Goal: Communication & Community: Answer question/provide support

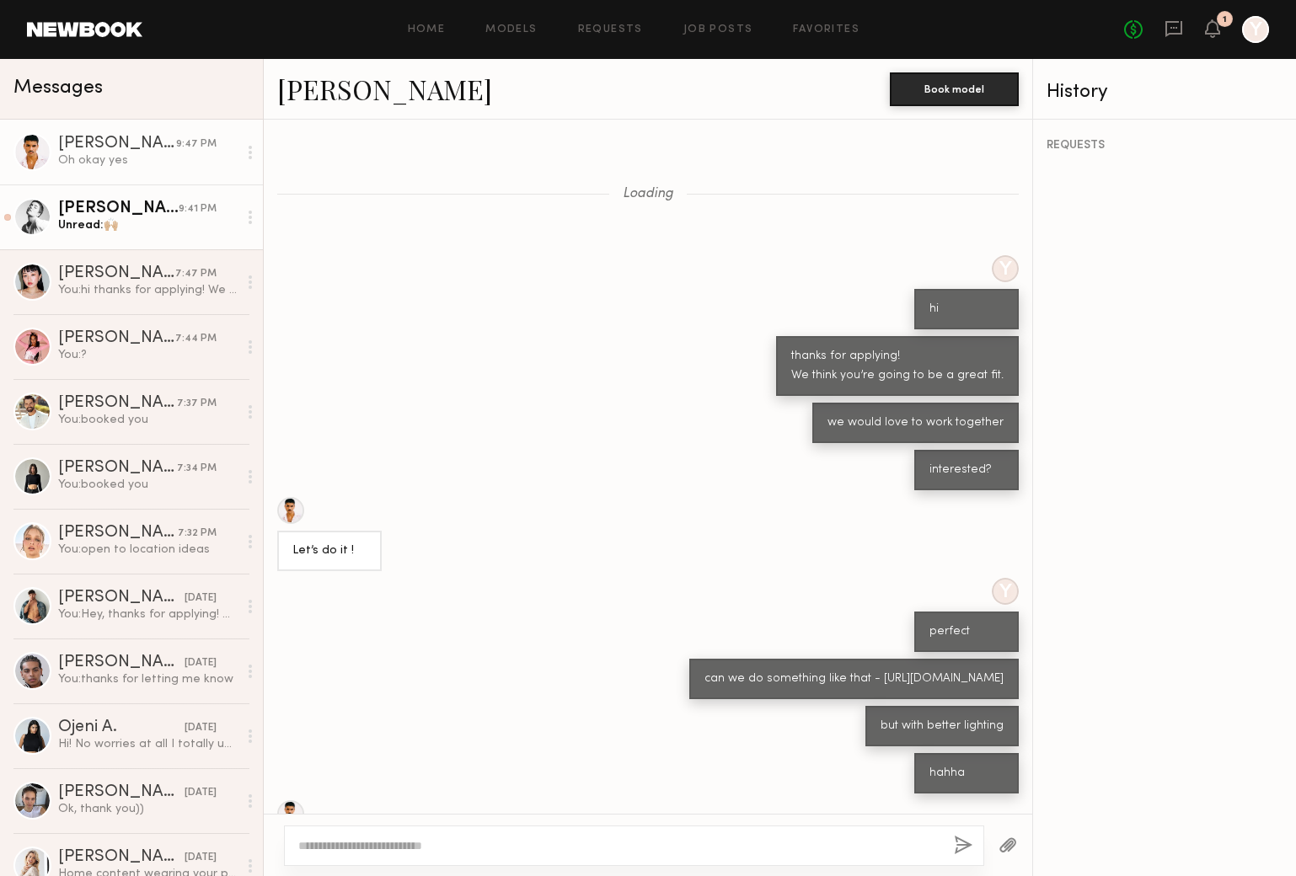
scroll to position [368, 0]
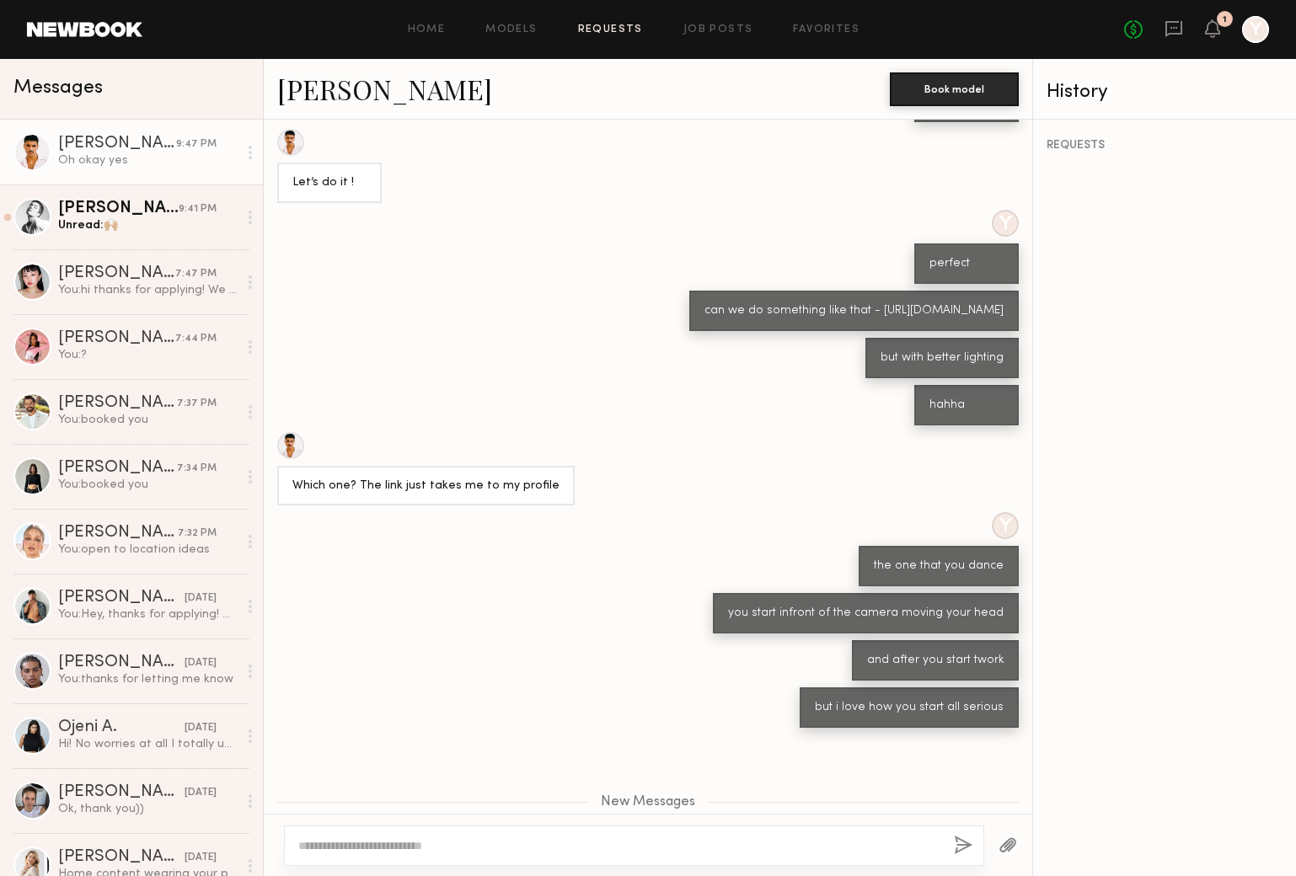
click at [614, 25] on link "Requests" at bounding box center [610, 29] width 65 height 11
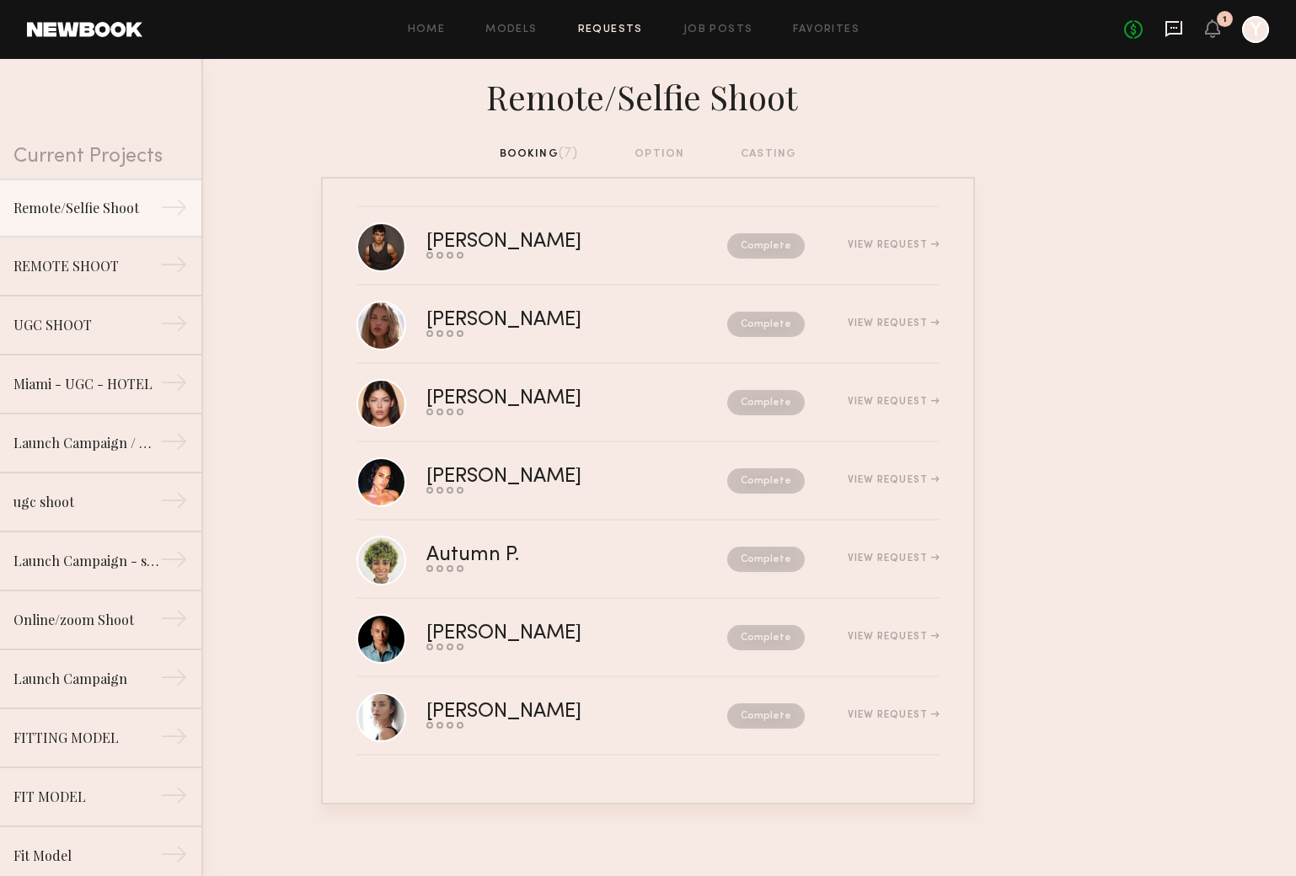
click at [1172, 29] on icon at bounding box center [1173, 28] width 19 height 19
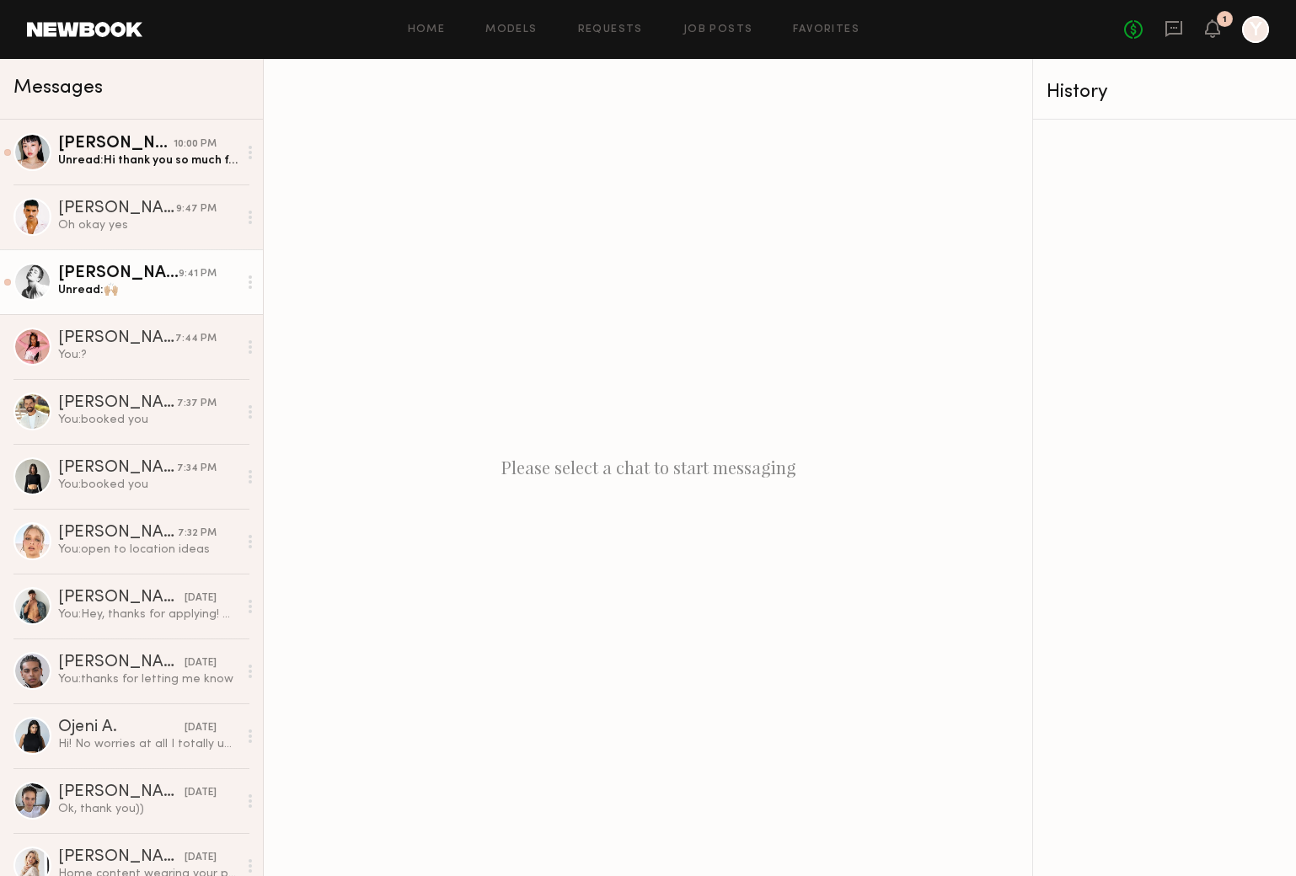
click at [206, 307] on link "[PERSON_NAME] 9:41 PM Unread: 🙌🏼" at bounding box center [131, 281] width 263 height 65
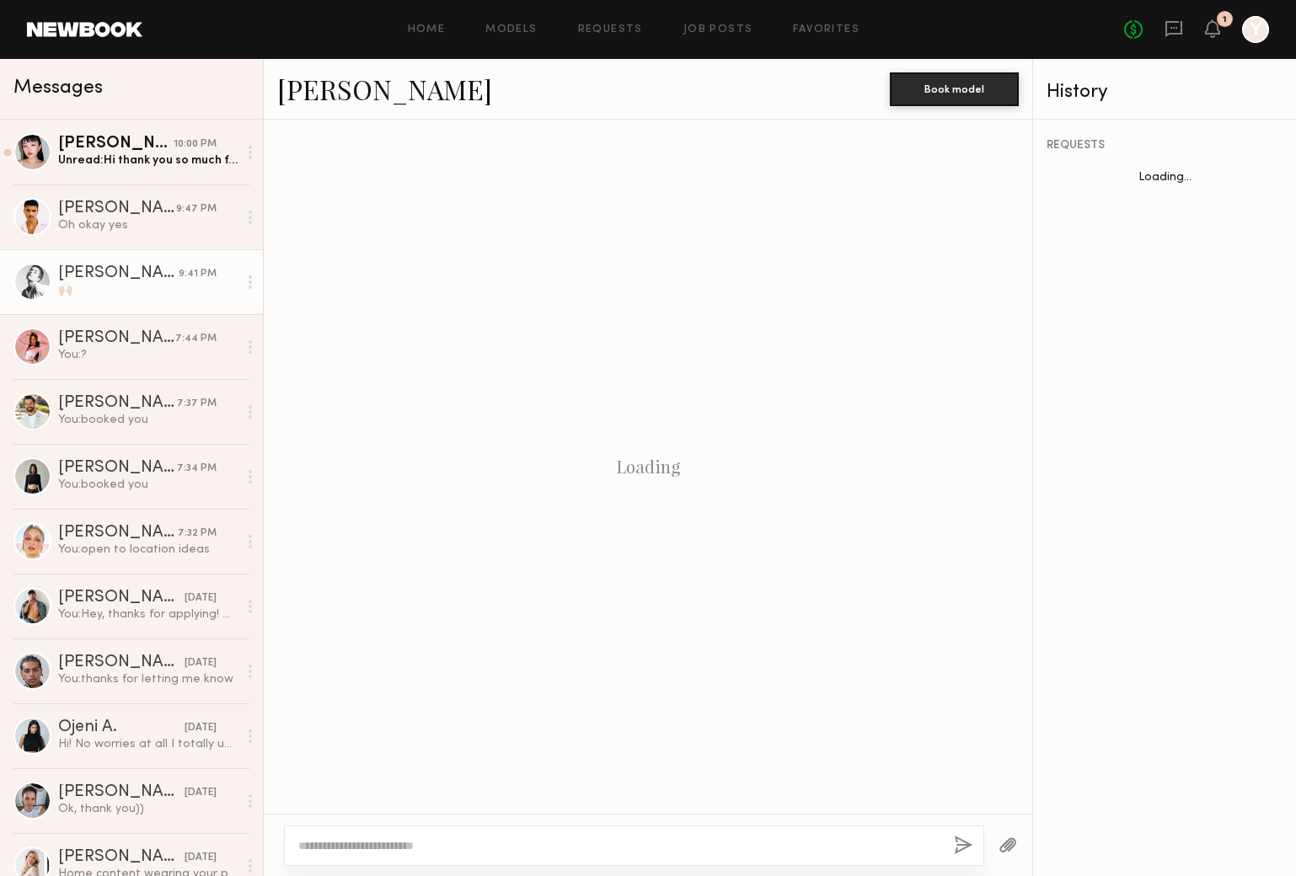
scroll to position [722, 0]
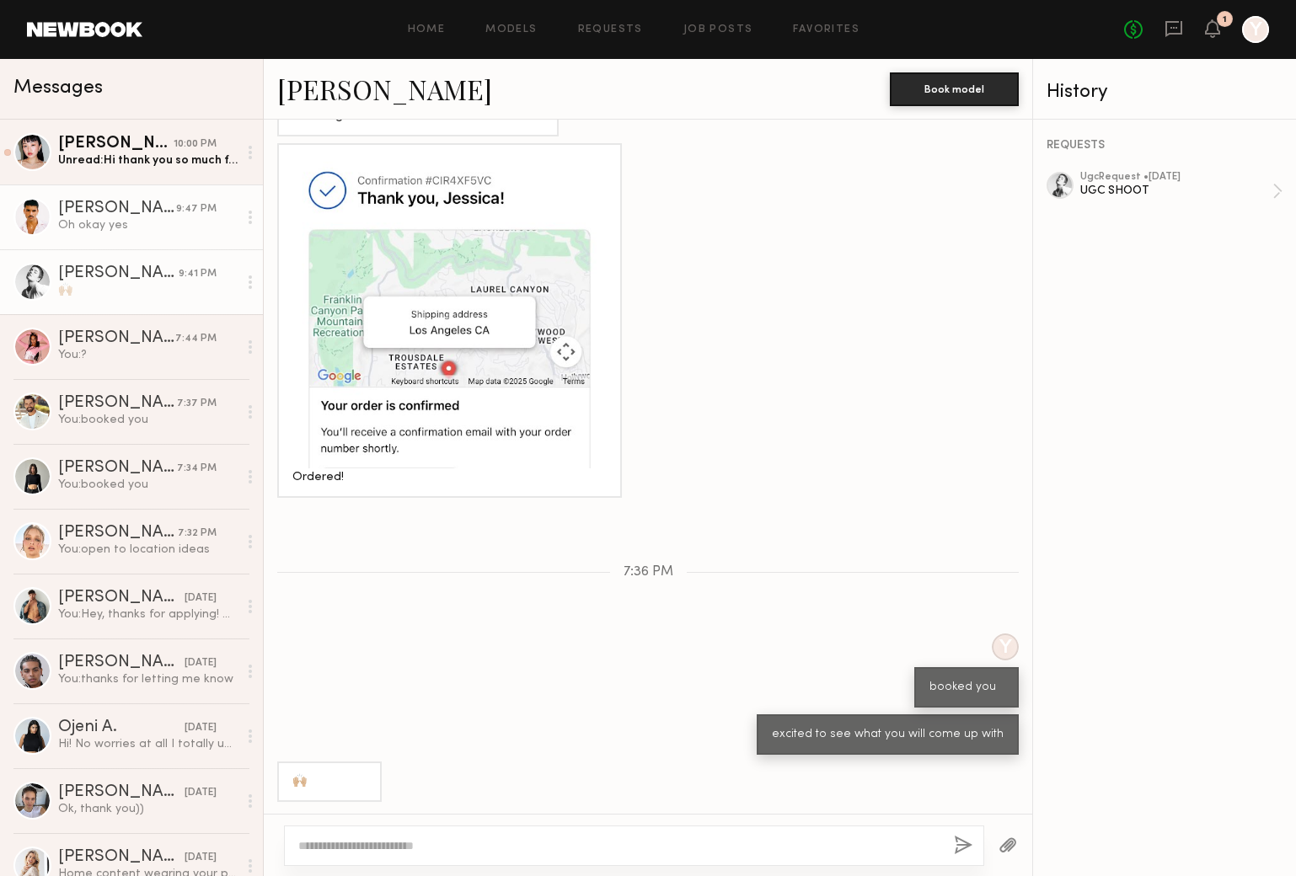
click at [94, 245] on link "[PERSON_NAME] 9:47 PM Oh okay yes" at bounding box center [131, 216] width 263 height 65
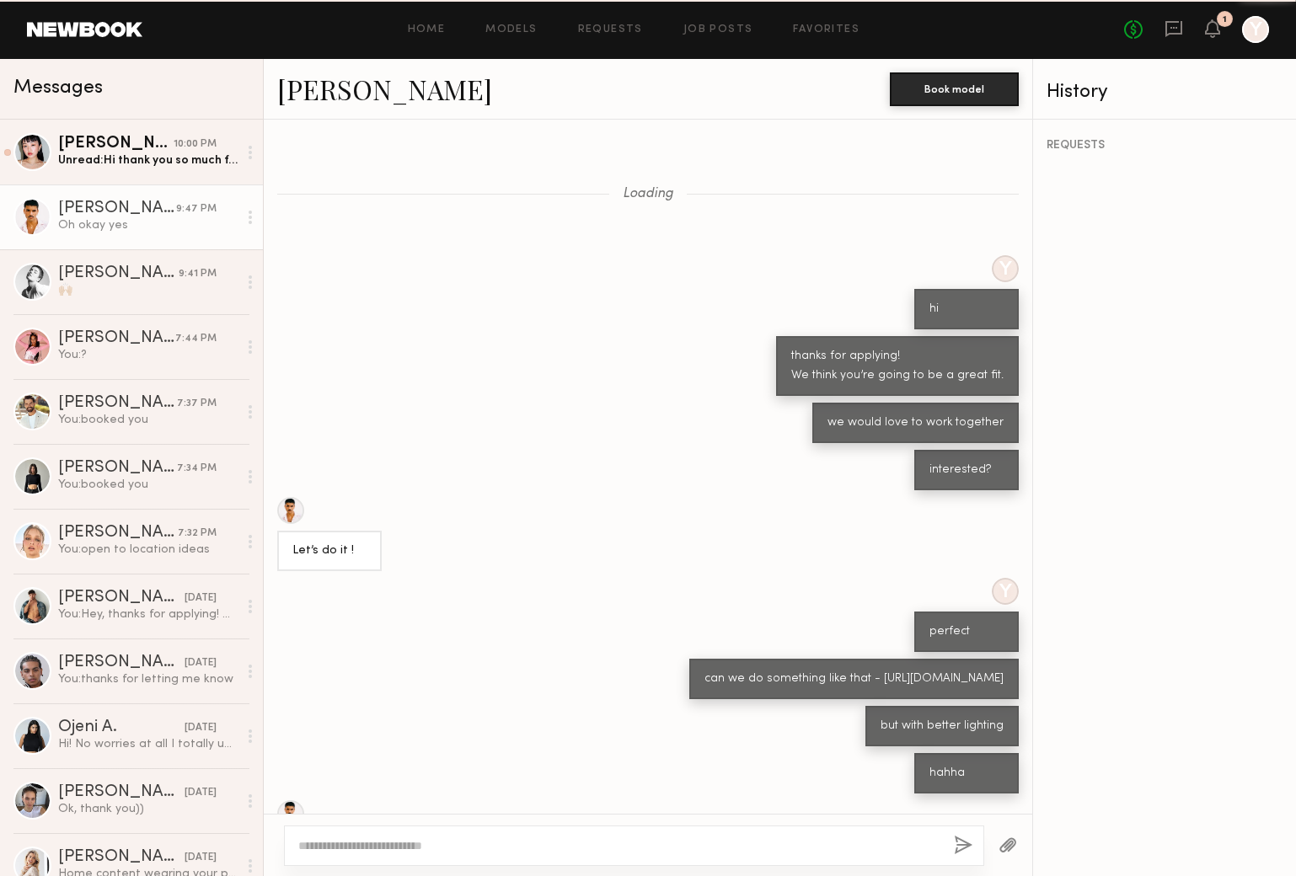
scroll to position [381, 0]
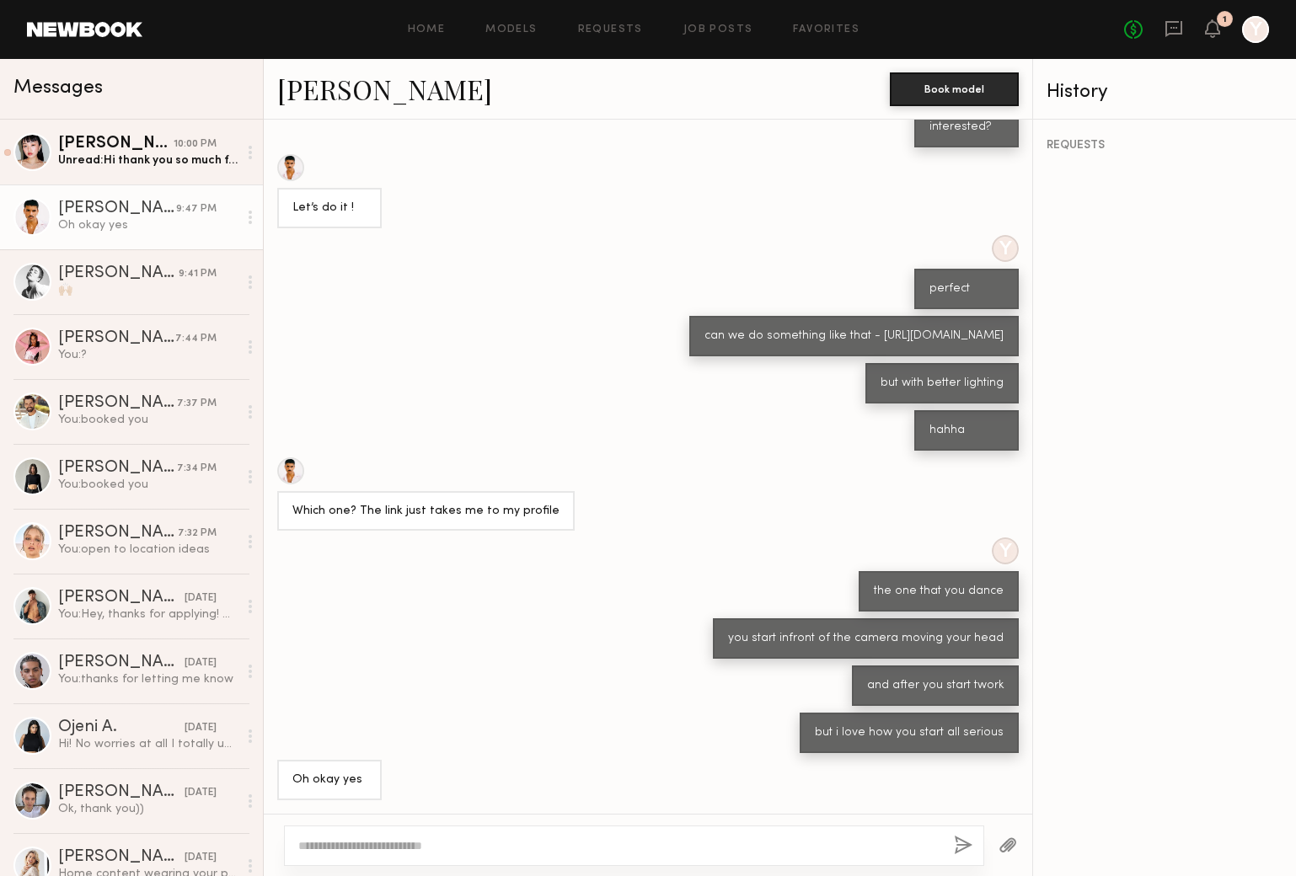
click at [426, 853] on textarea at bounding box center [619, 845] width 642 height 17
type textarea "*"
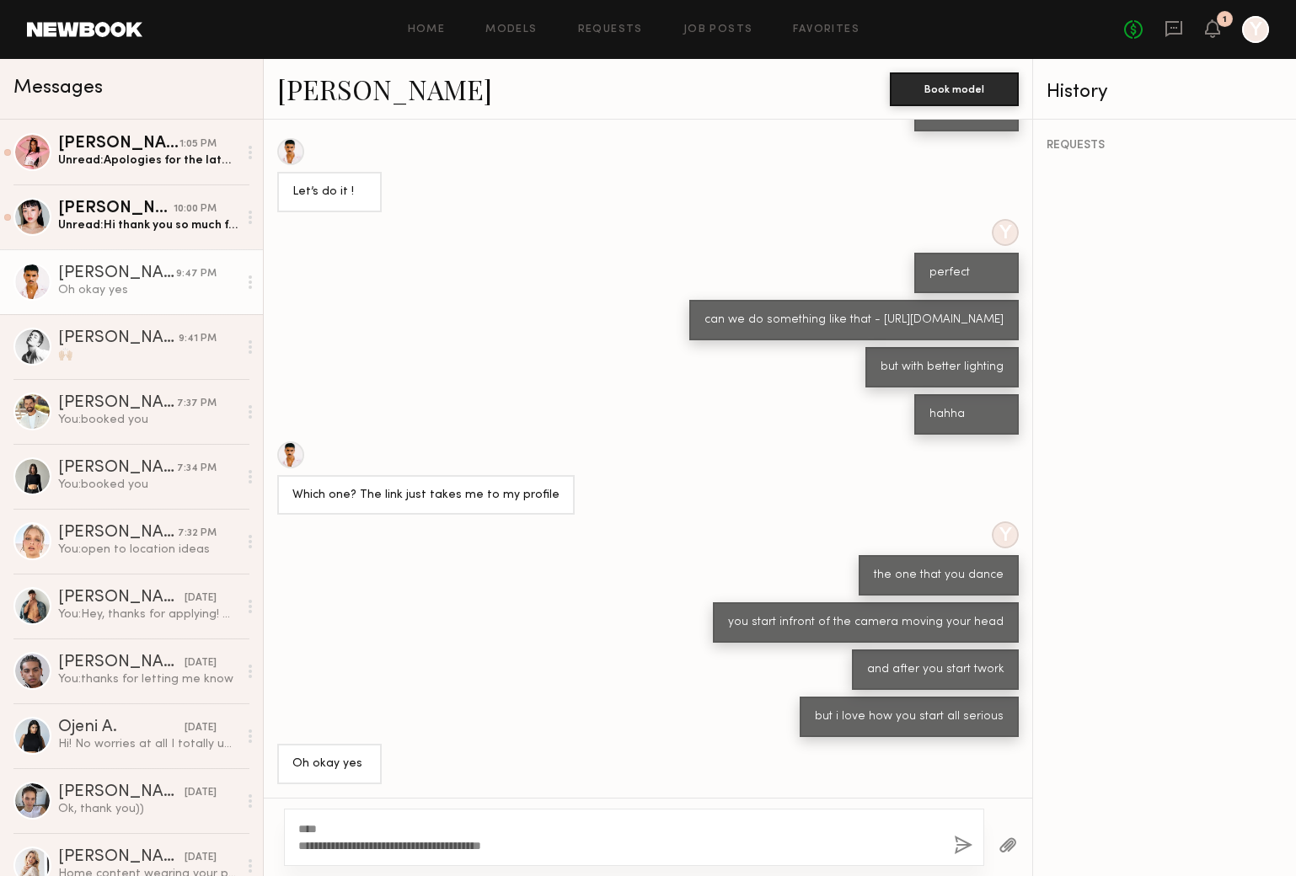
type textarea "**********"
click at [959, 842] on button "button" at bounding box center [963, 846] width 19 height 21
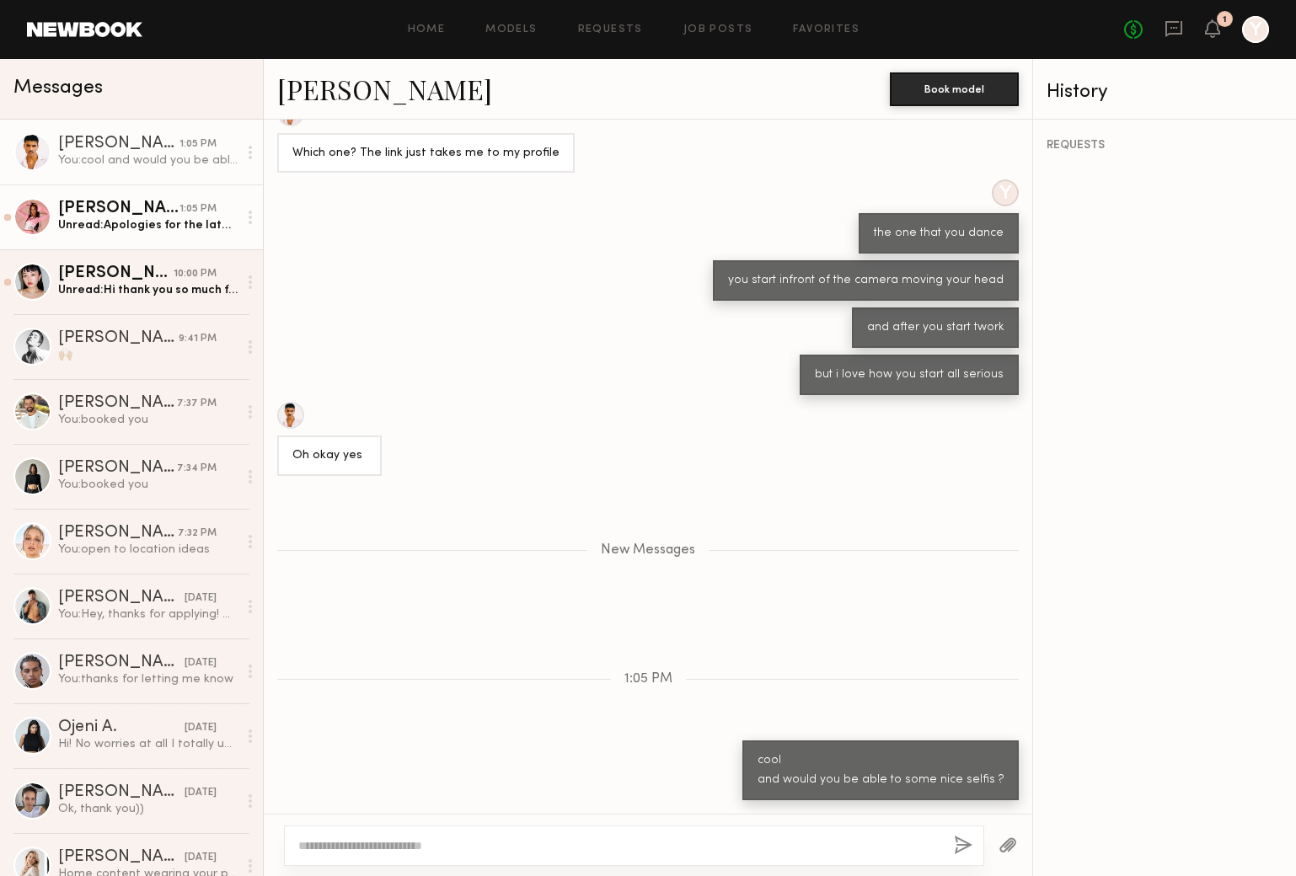
click at [141, 233] on div "Unread: Apologies for the late response! Yes I’ve had a look at the website and…" at bounding box center [147, 225] width 179 height 16
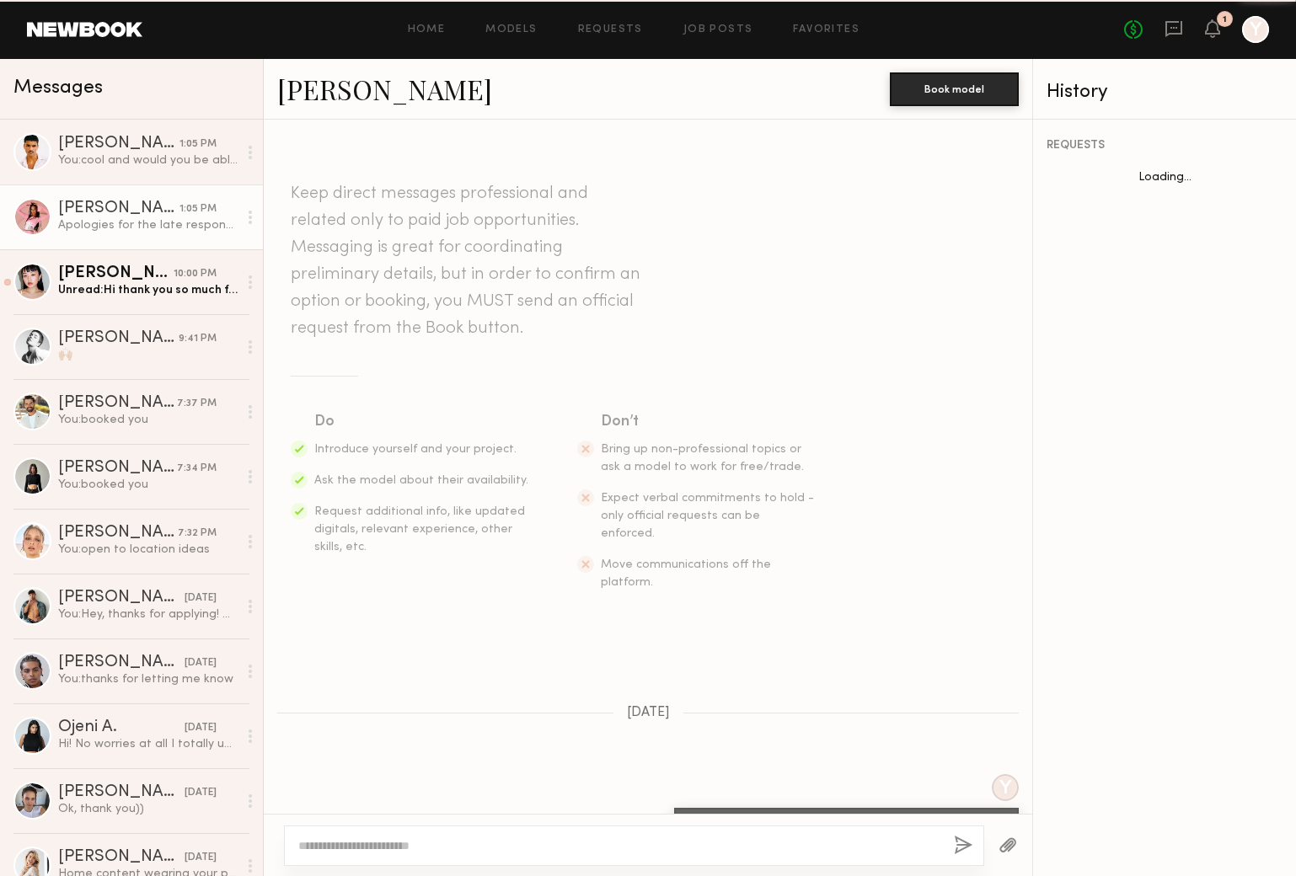
scroll to position [469, 0]
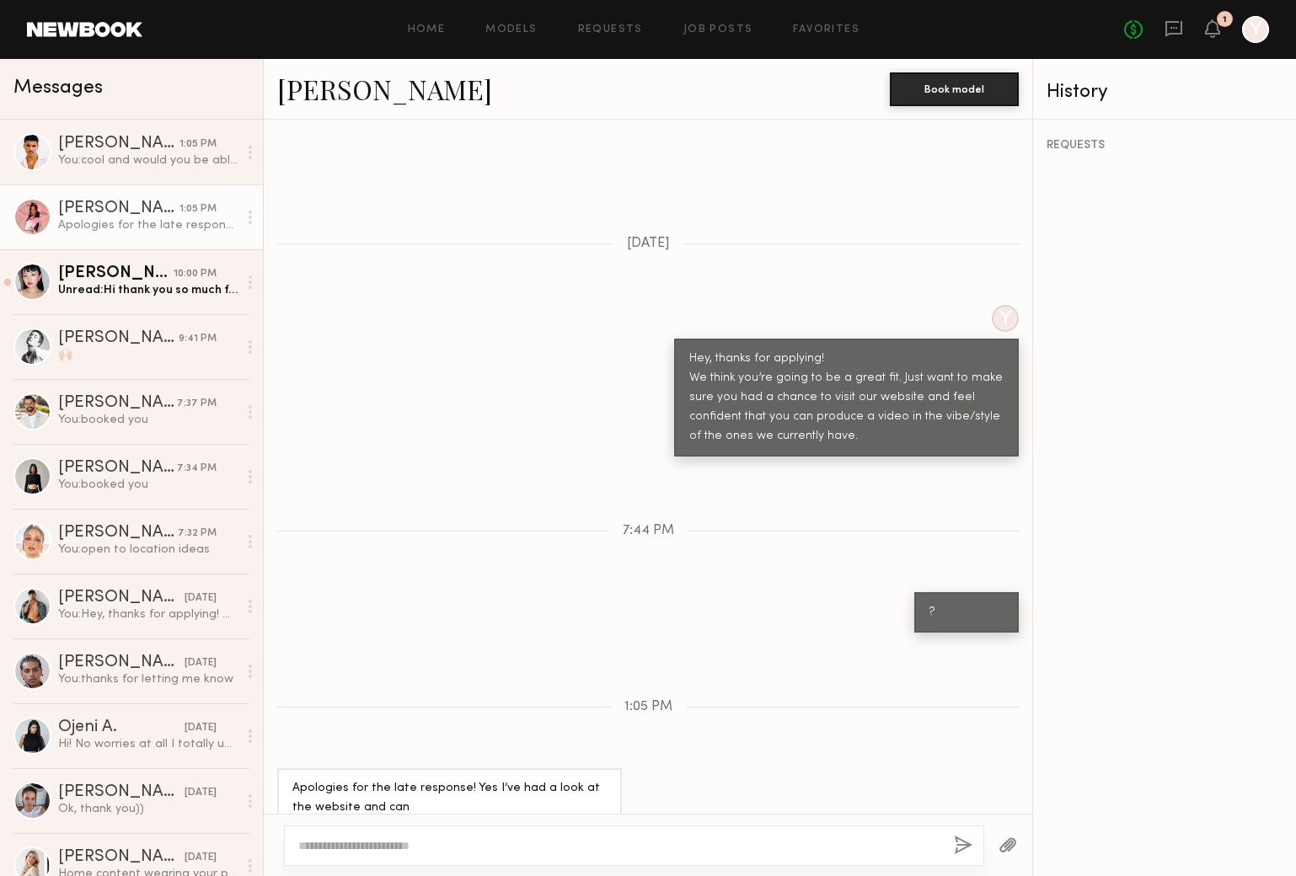
click at [574, 843] on textarea at bounding box center [619, 845] width 642 height 17
type textarea "*"
type textarea "*******"
click at [957, 845] on button "button" at bounding box center [963, 846] width 19 height 21
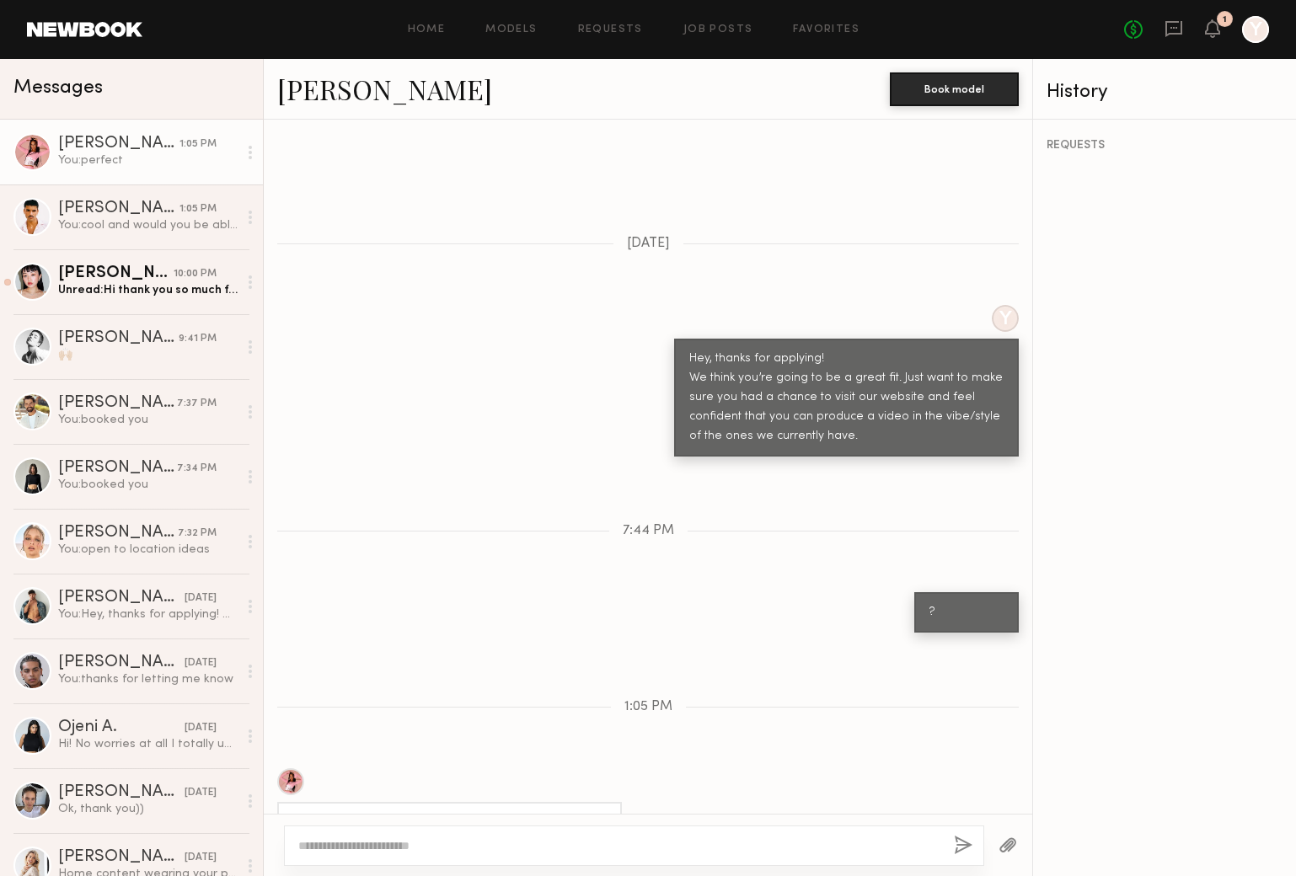
scroll to position [678, 0]
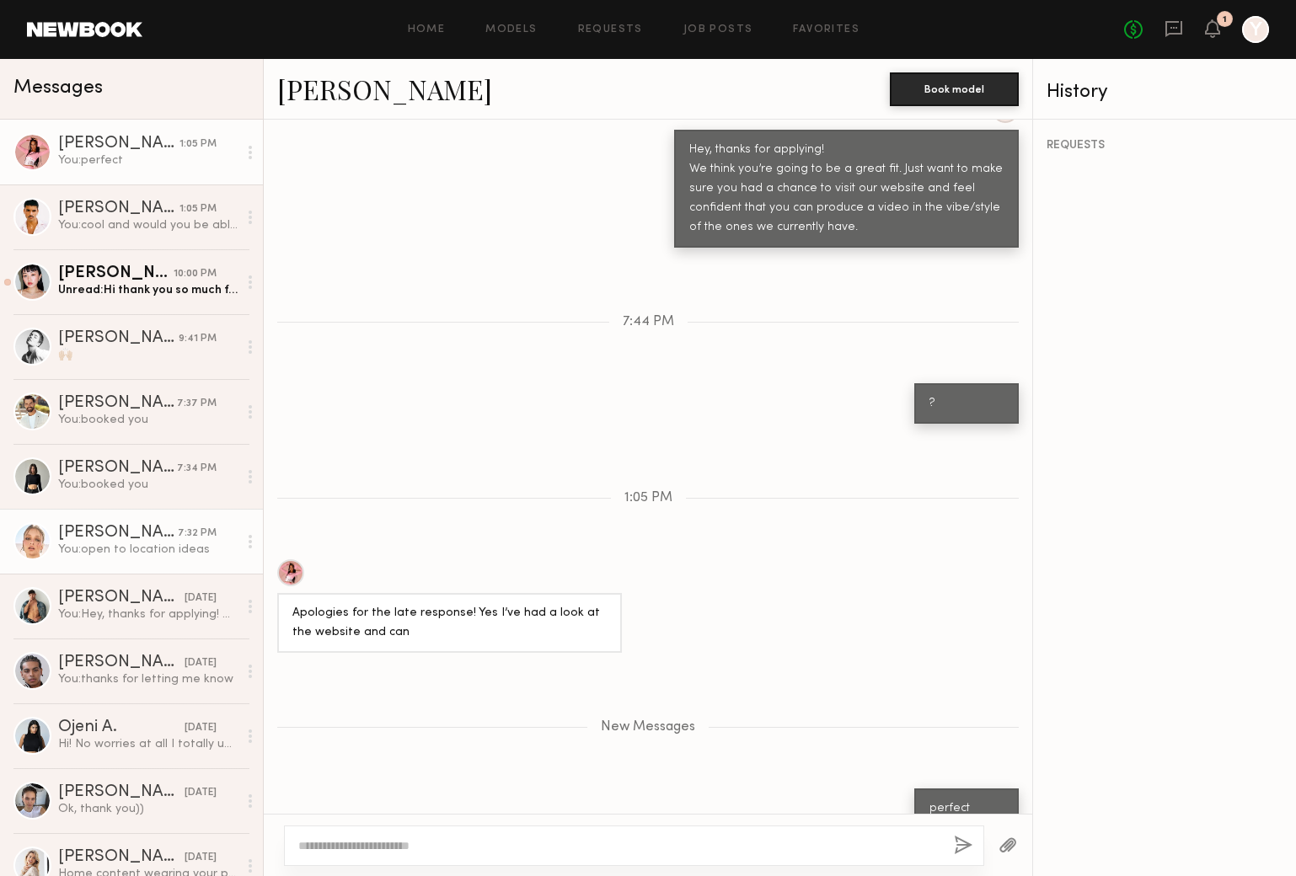
click at [157, 567] on link "[PERSON_NAME] 7:32 PM You: open to location ideas" at bounding box center [131, 541] width 263 height 65
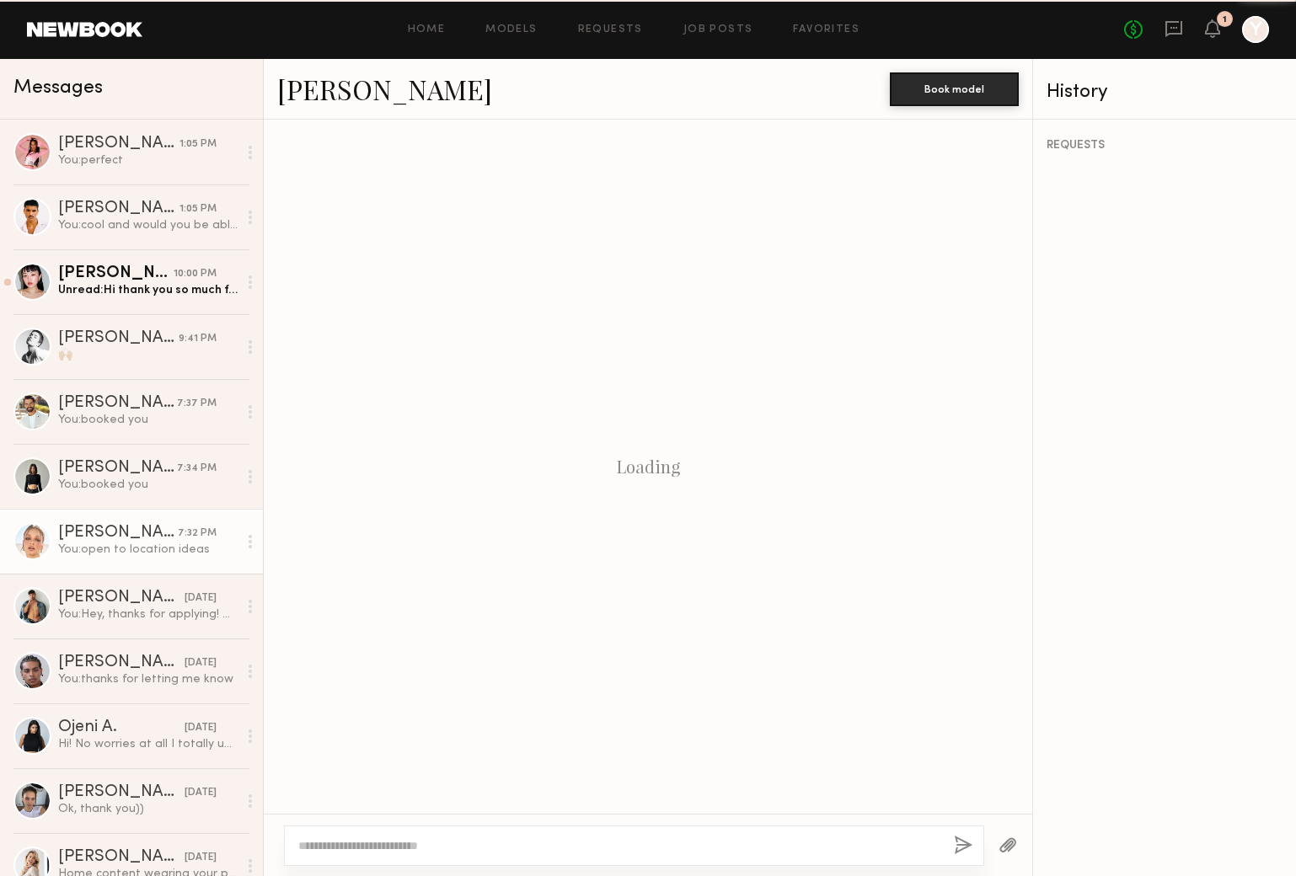
scroll to position [974, 0]
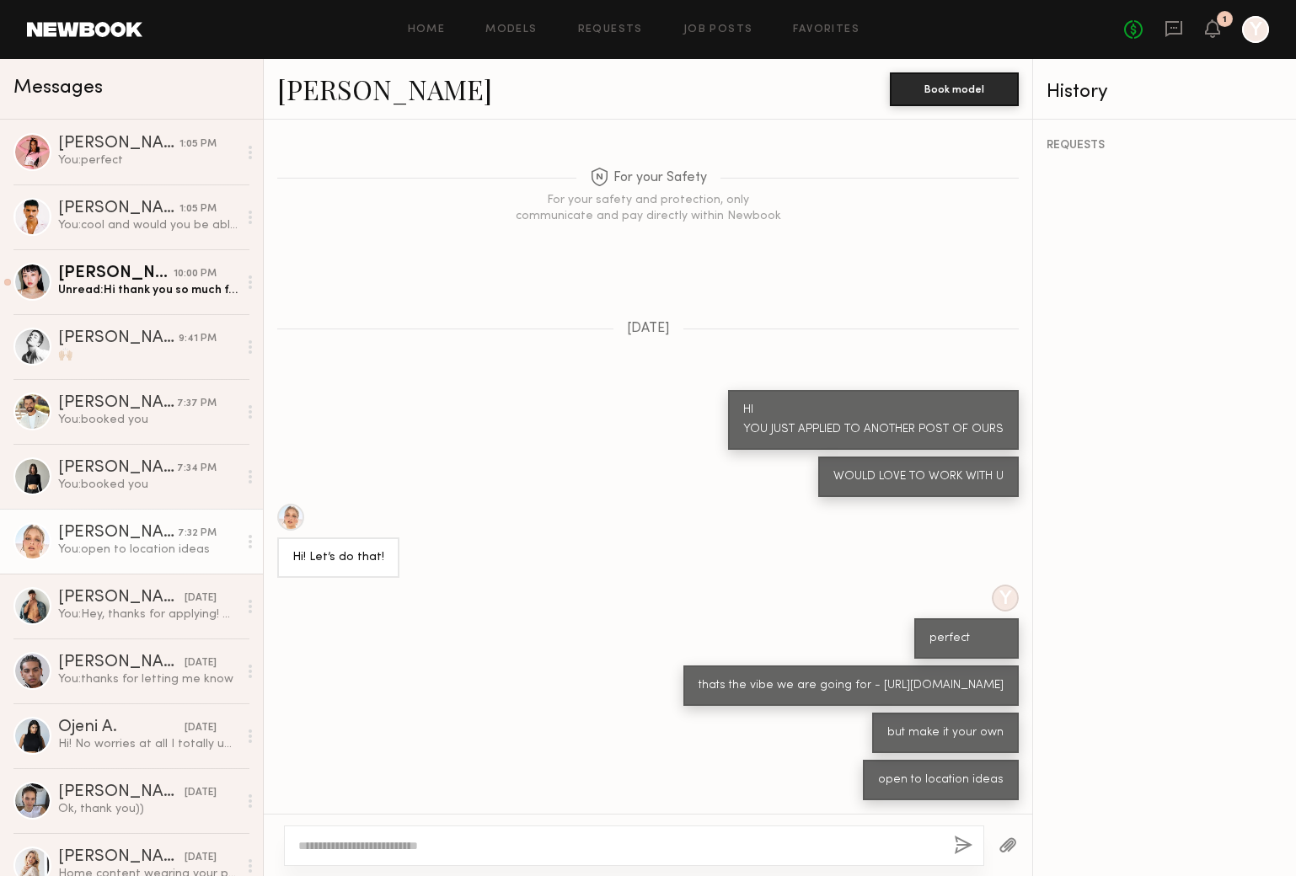
drag, startPoint x: 767, startPoint y: 683, endPoint x: 676, endPoint y: 628, distance: 106.2
click at [683, 665] on div "thats the vibe we are going for - [URL][DOMAIN_NAME]" at bounding box center [850, 685] width 335 height 40
copy div "thats the vibe we are going for - [URL][DOMAIN_NAME]"
click at [72, 150] on div "[PERSON_NAME]" at bounding box center [118, 144] width 121 height 17
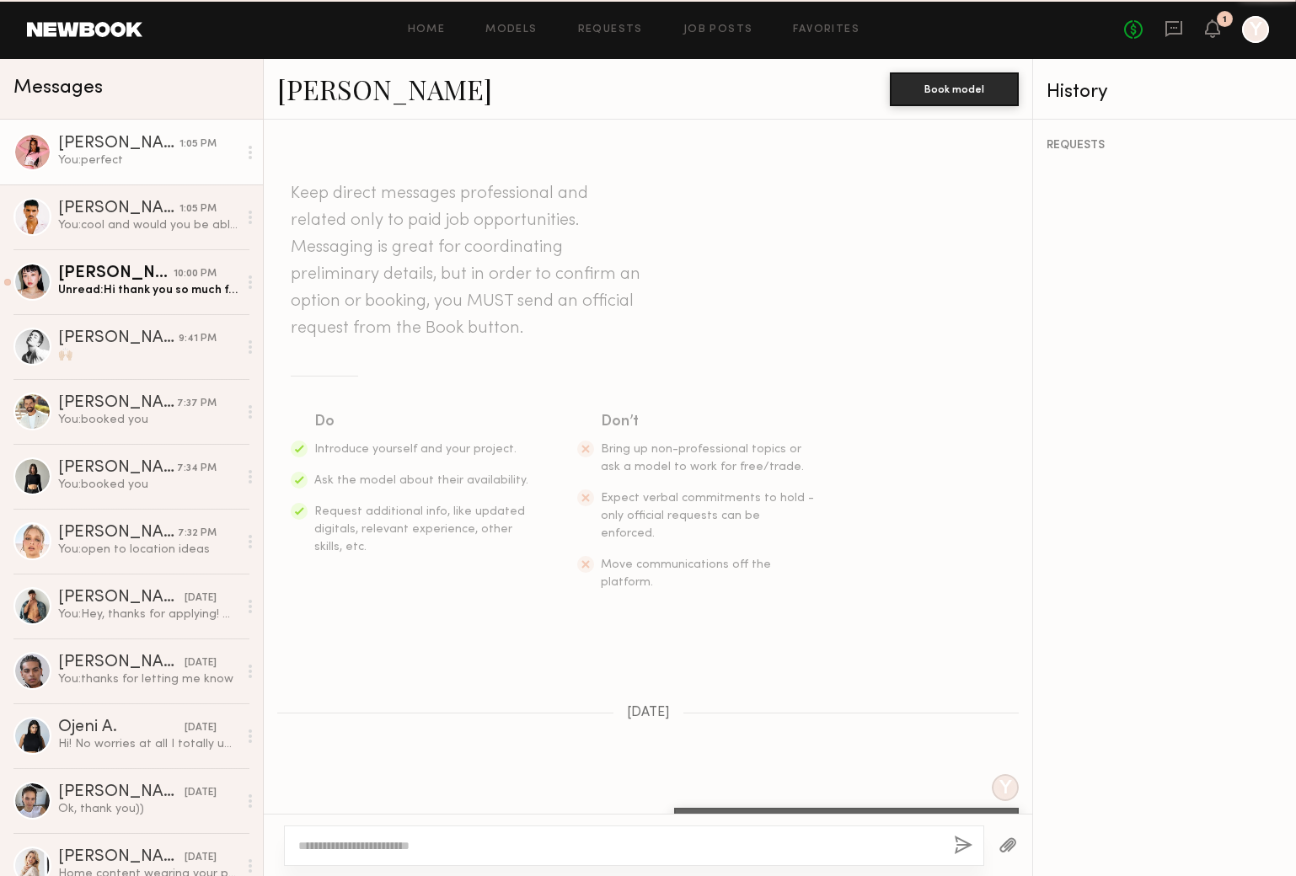
scroll to position [550, 0]
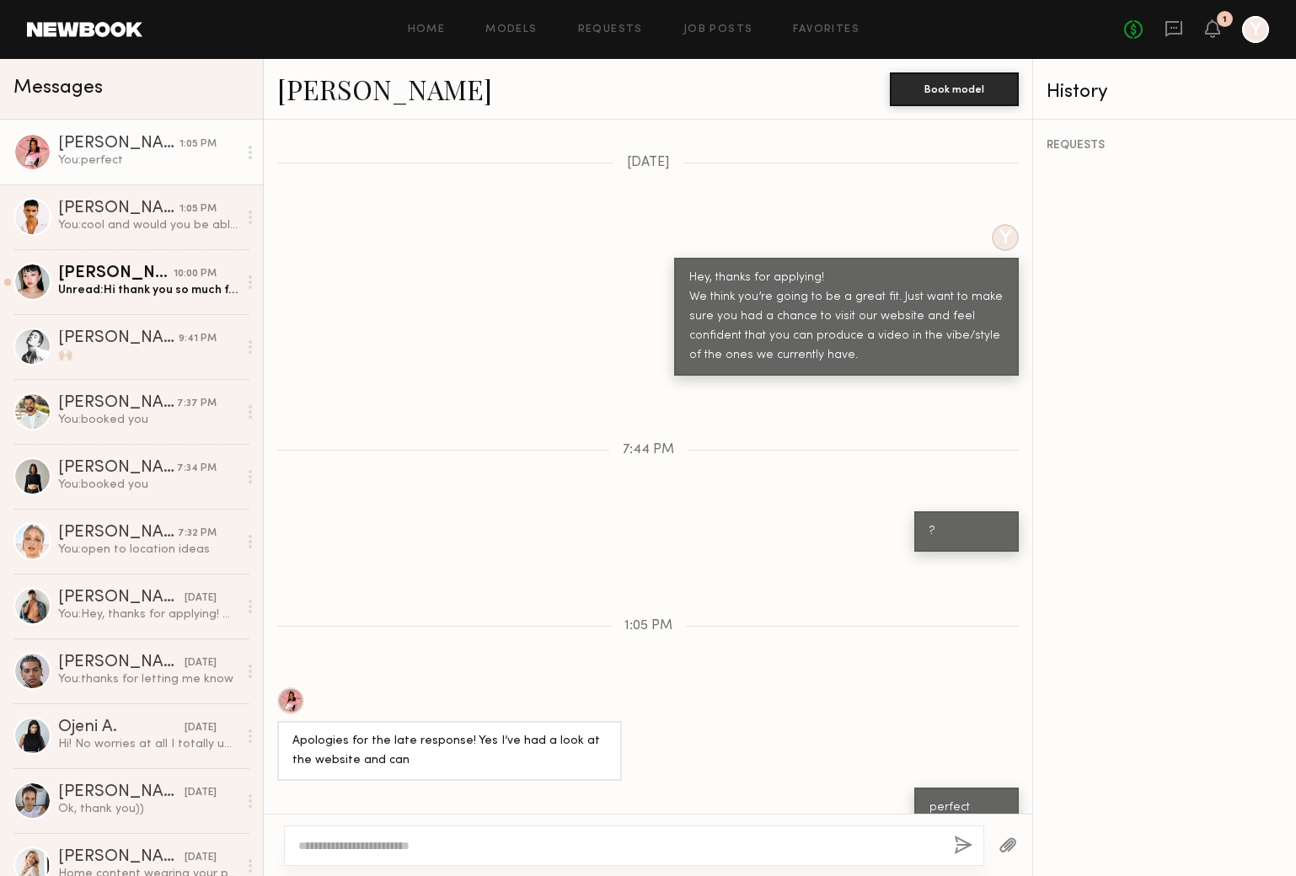
click at [525, 847] on textarea at bounding box center [619, 845] width 642 height 17
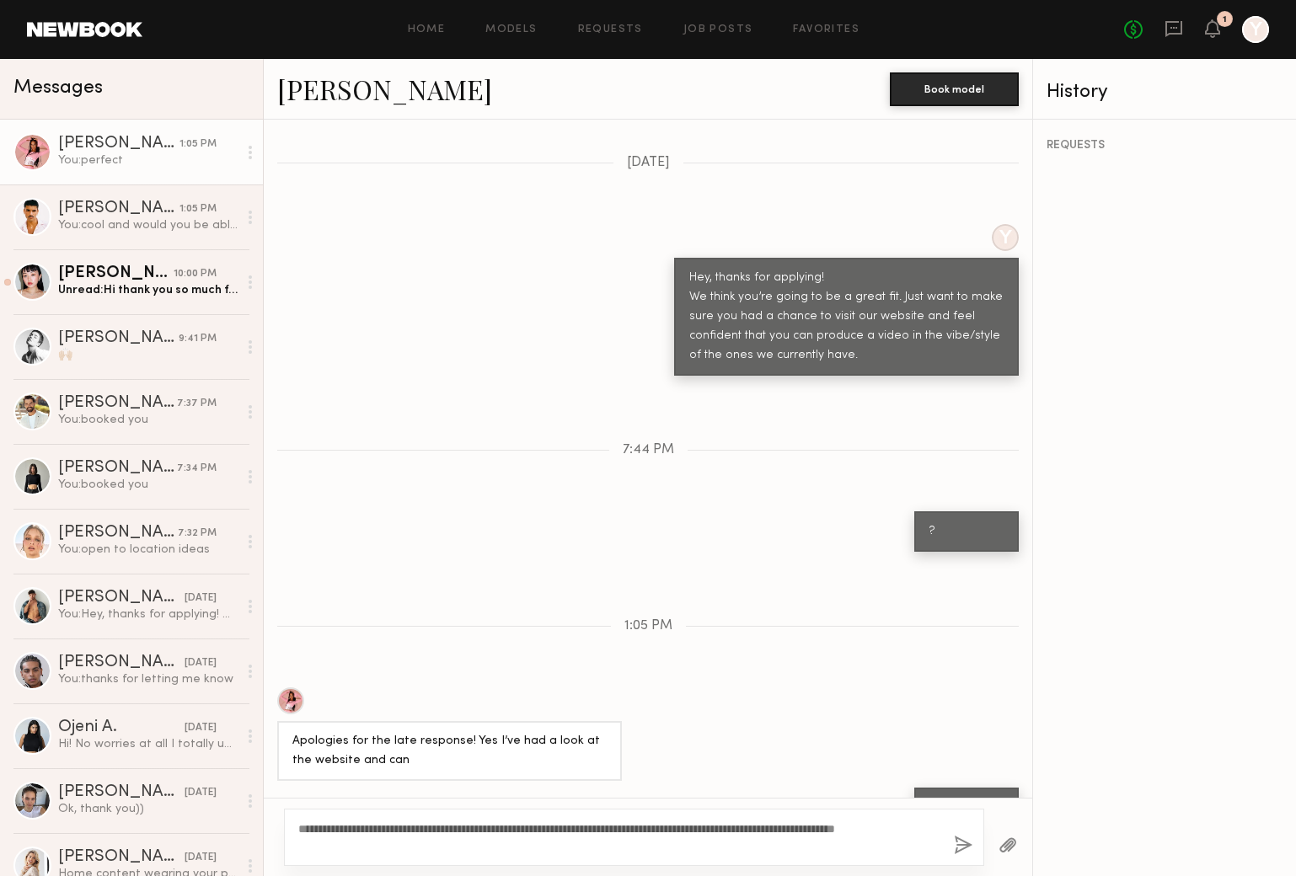
type textarea "**********"
click at [958, 851] on button "button" at bounding box center [963, 846] width 19 height 21
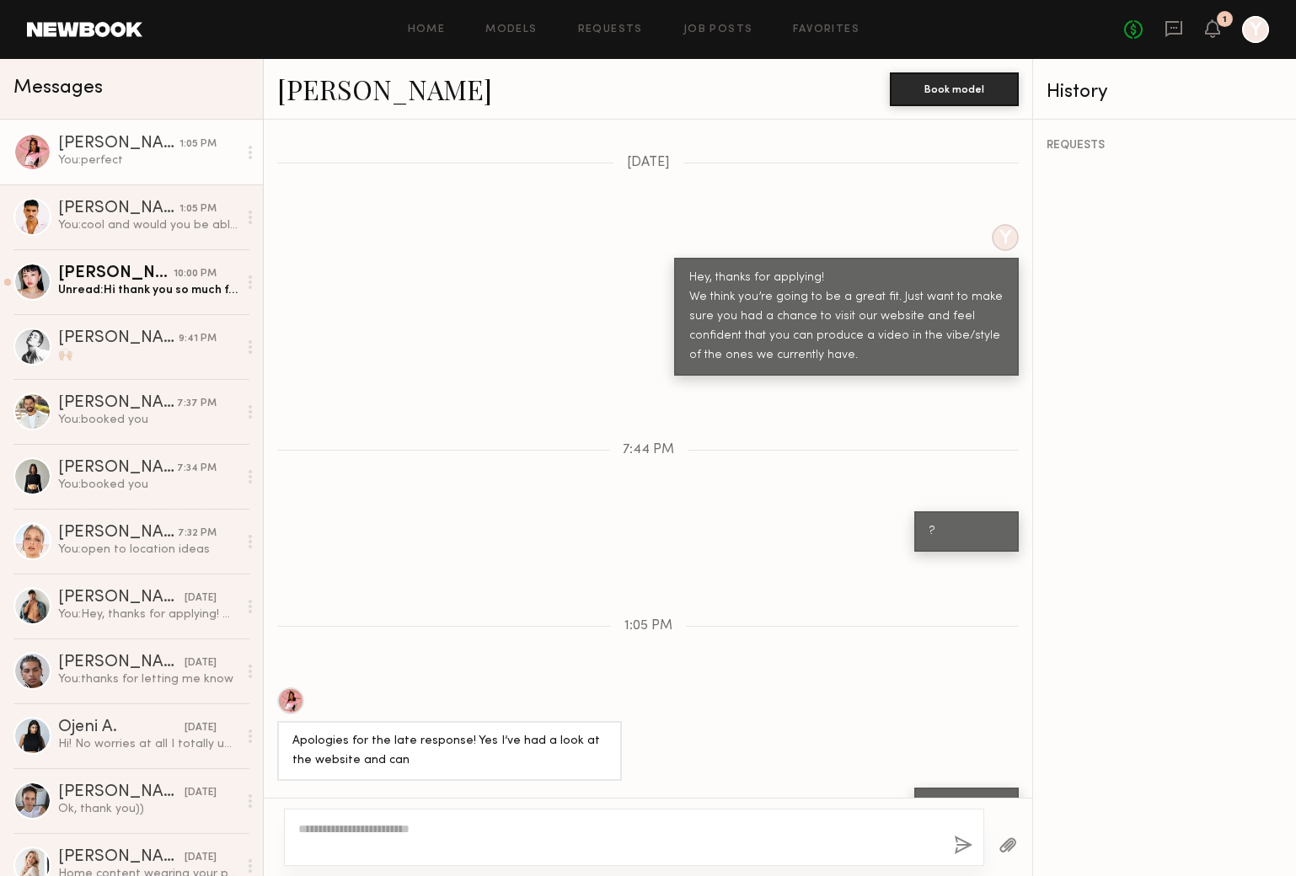
scroll to position [689, 0]
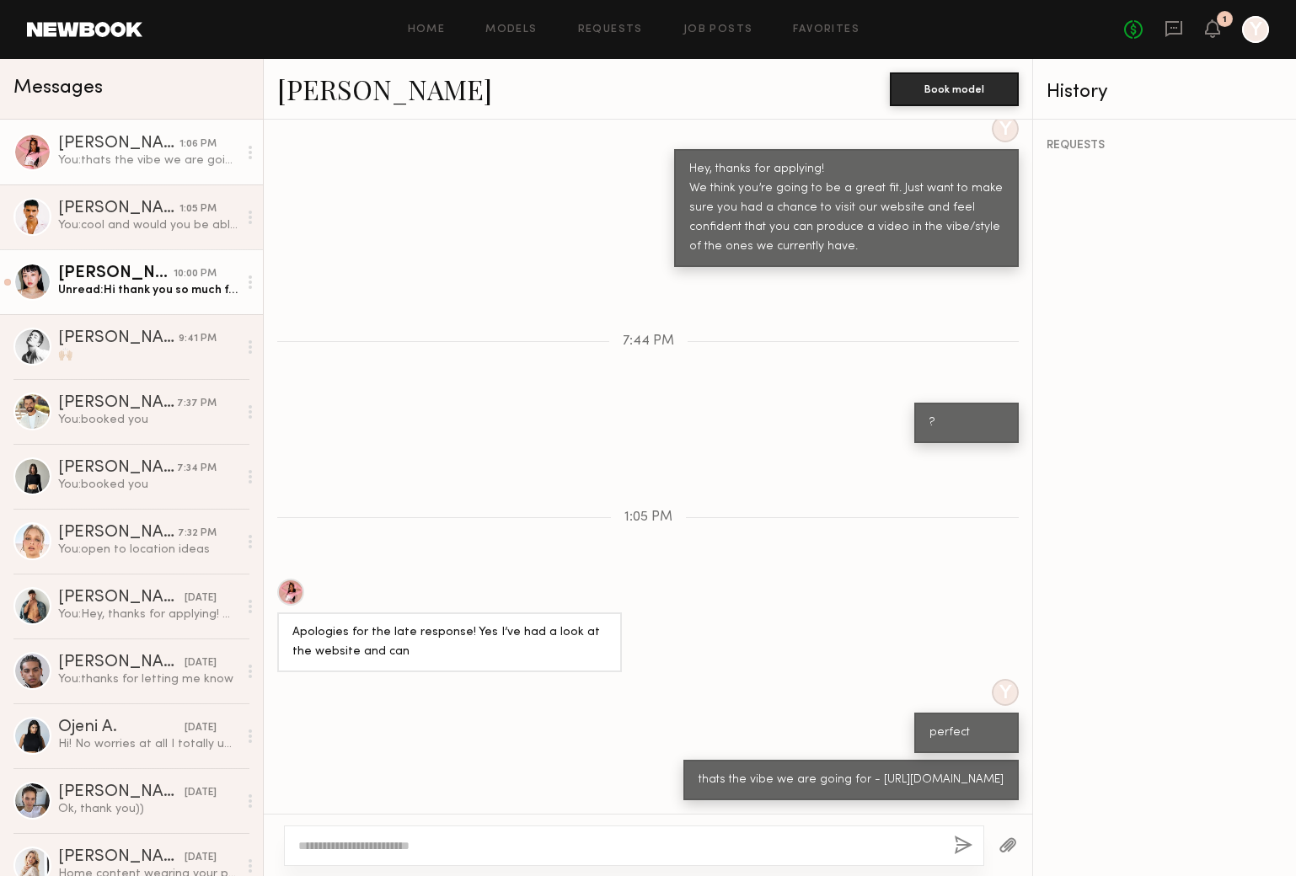
click at [151, 291] on div "Unread: Hi thank you so much for reaching out! Yes I’m interested in hearing mo…" at bounding box center [147, 290] width 179 height 16
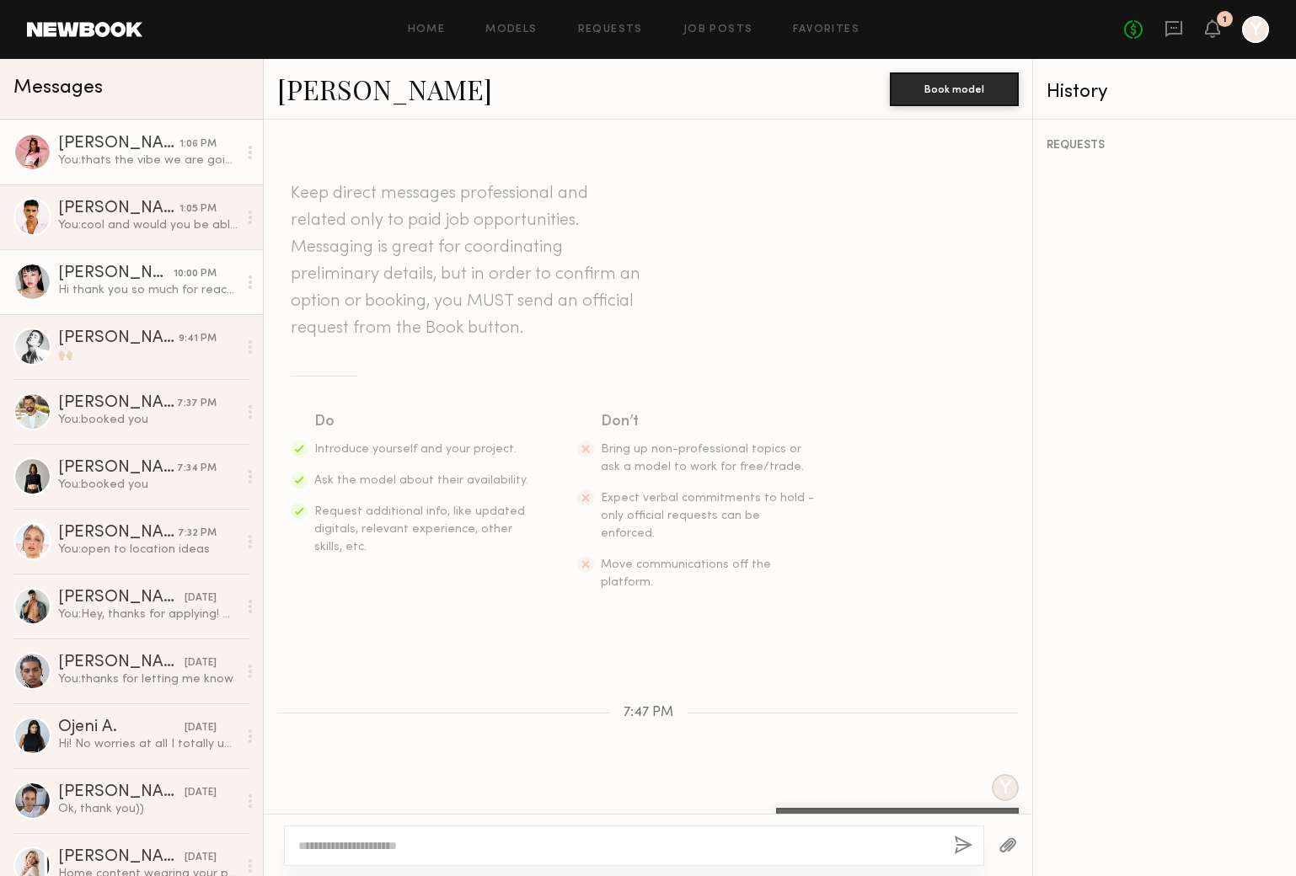
click at [88, 151] on div "[PERSON_NAME]" at bounding box center [118, 144] width 121 height 17
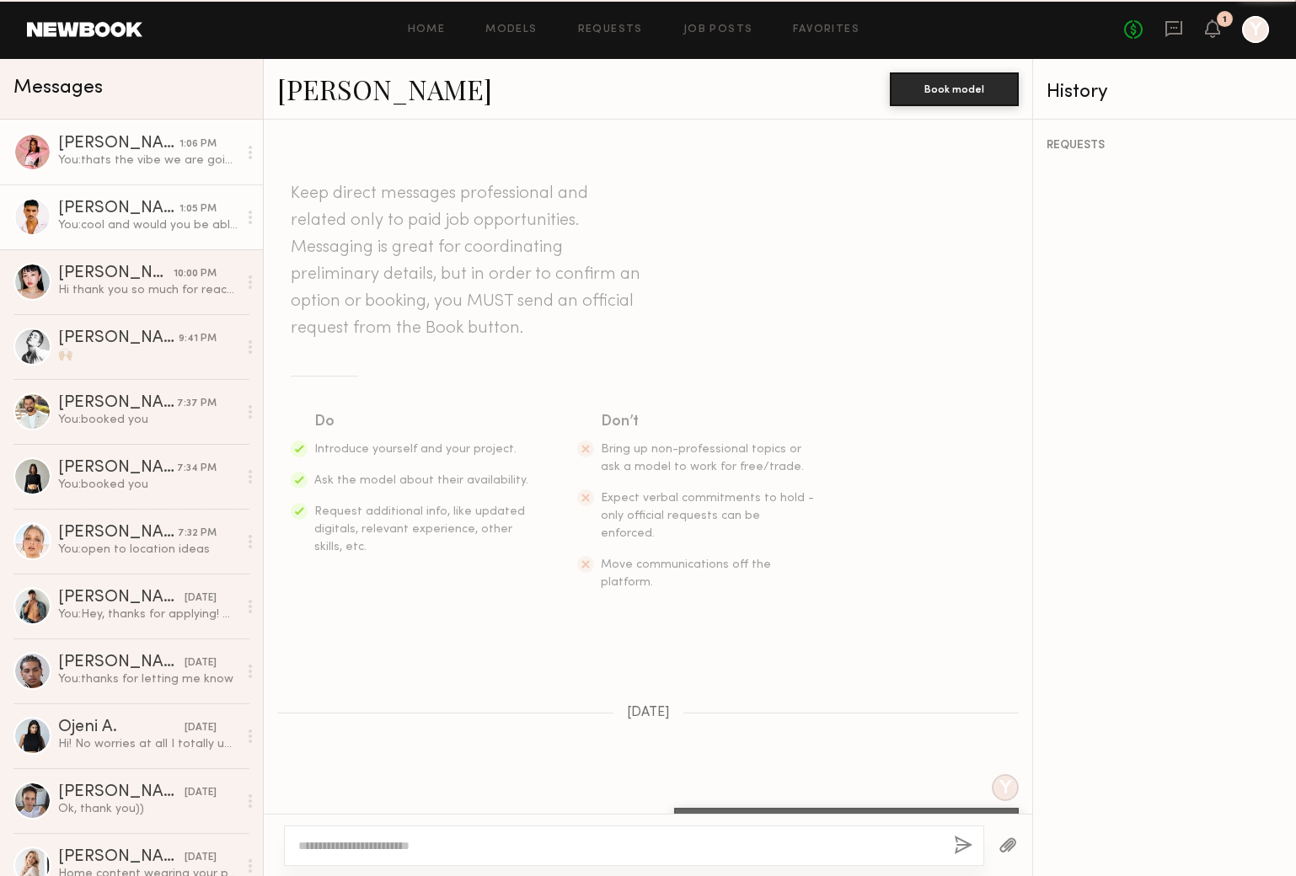
scroll to position [689, 0]
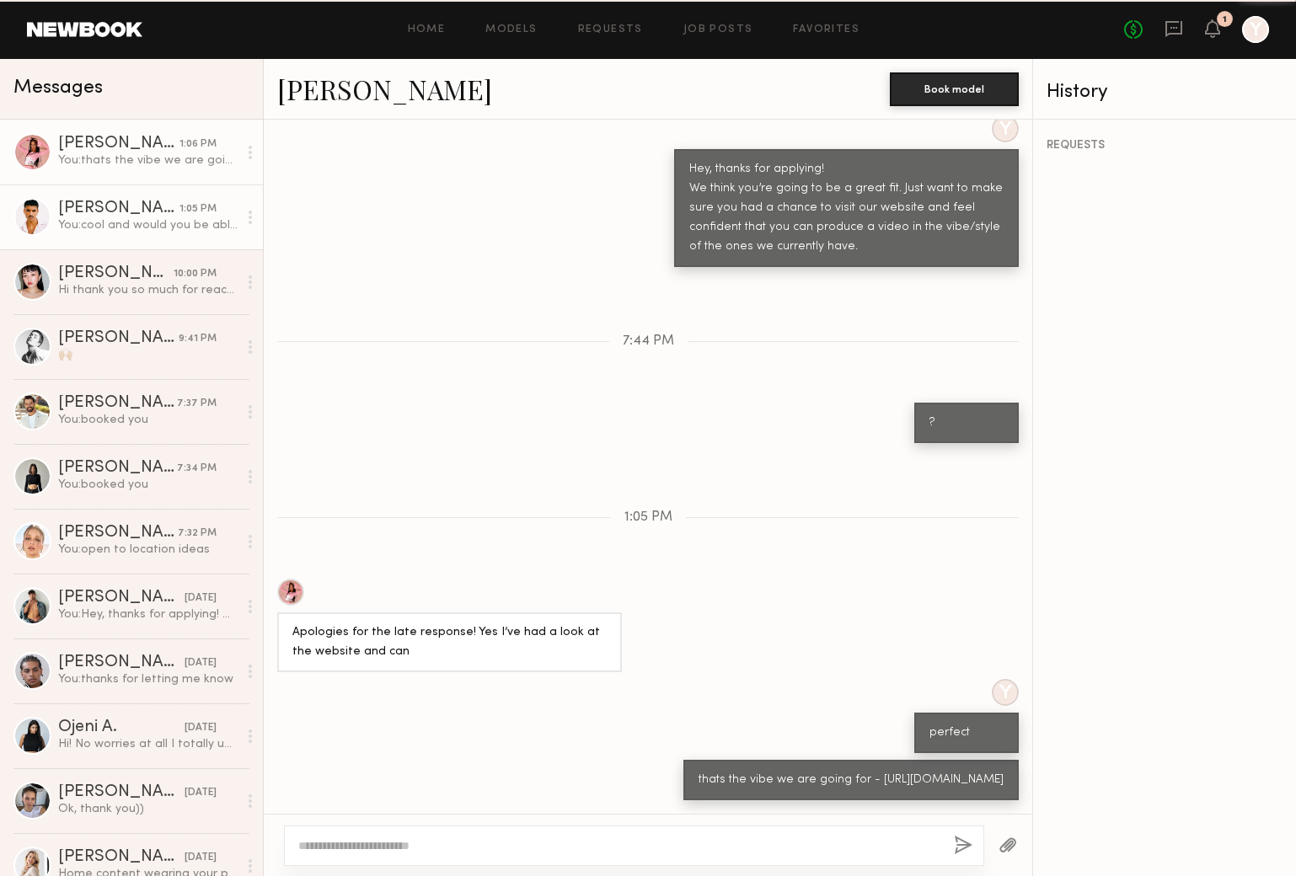
click at [105, 232] on div "You: cool and would you be able to some nice selfis ?" at bounding box center [147, 225] width 179 height 16
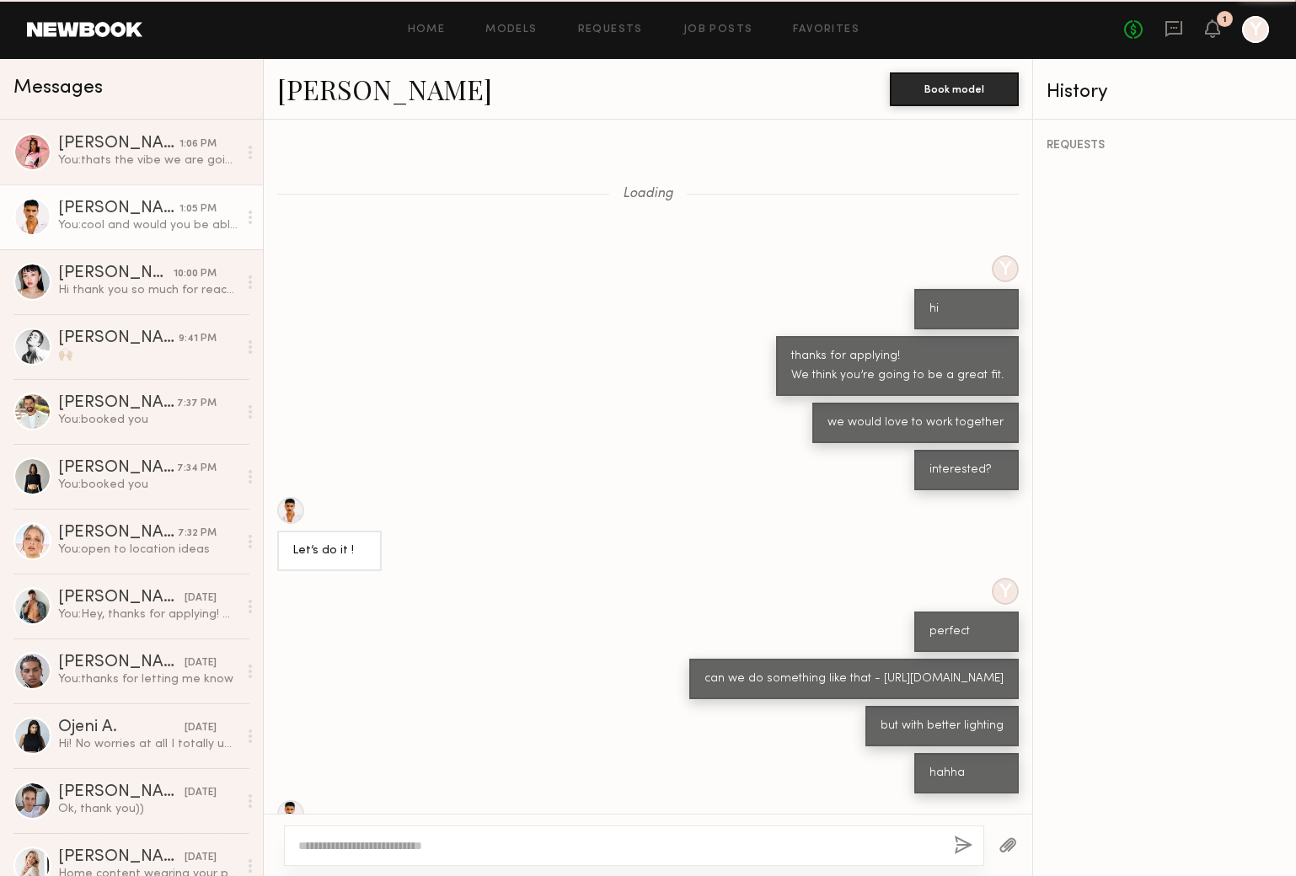
scroll to position [609, 0]
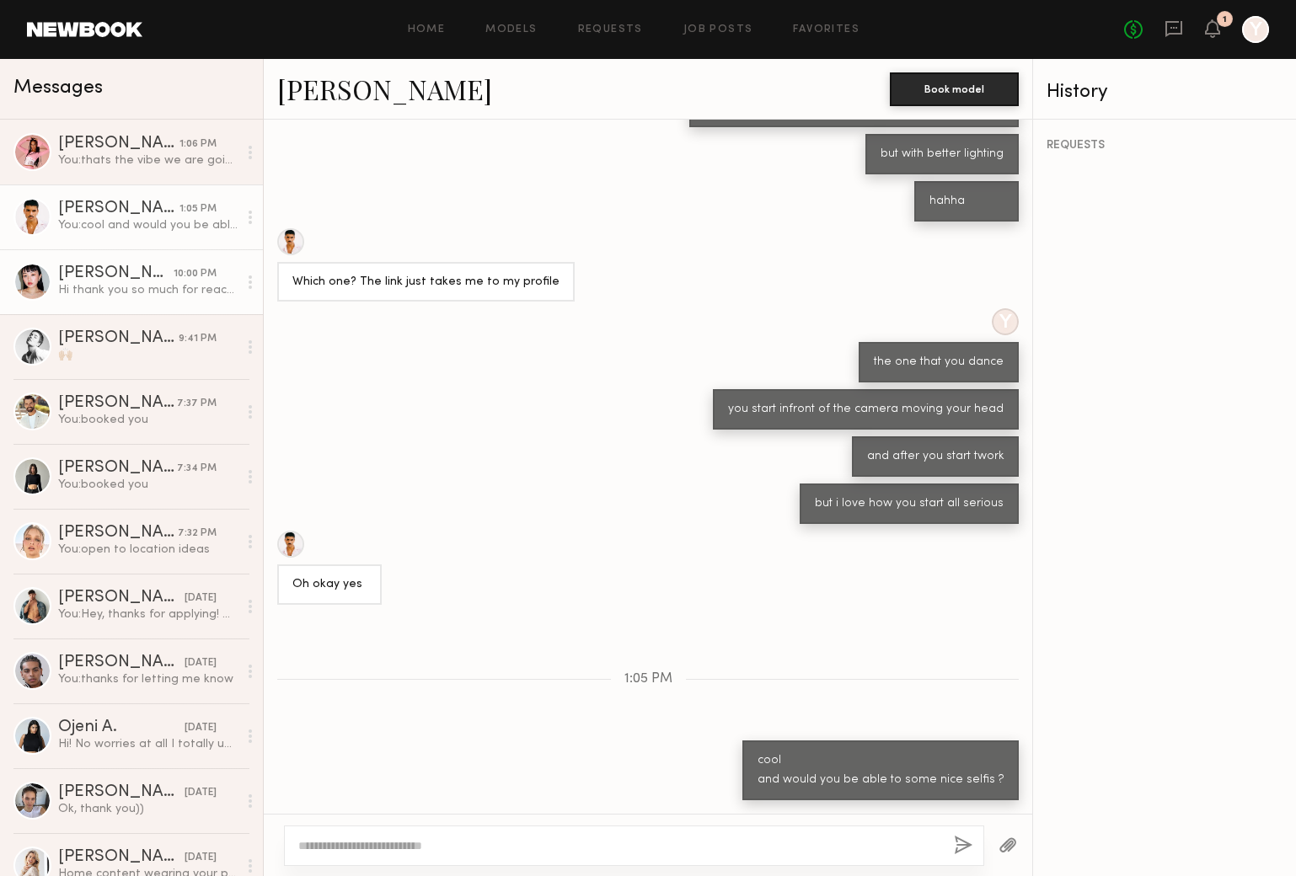
click at [112, 291] on div "Hi thank you so much for reaching out! Yes I’m interested in hearing more. Than…" at bounding box center [147, 290] width 179 height 16
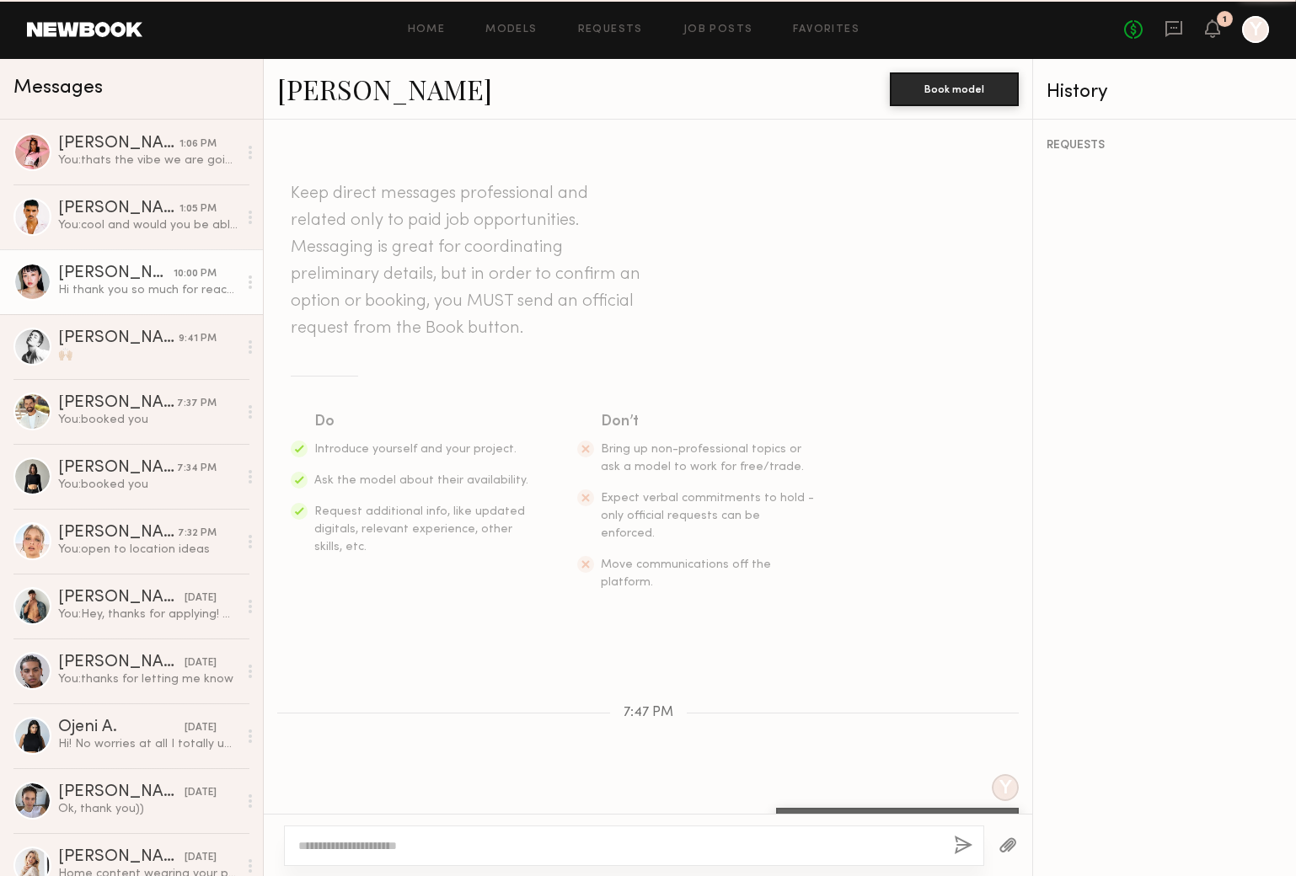
scroll to position [100, 0]
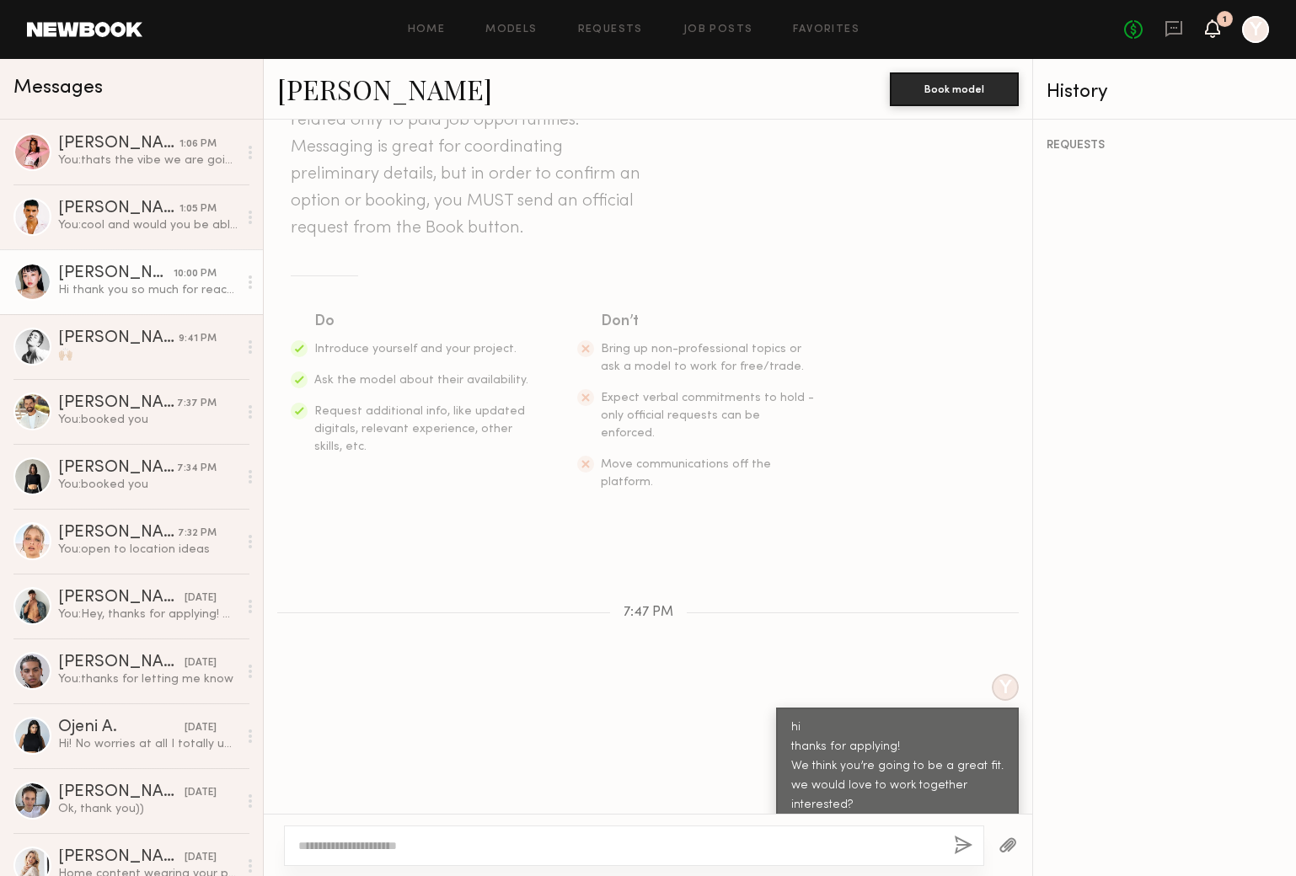
click at [1205, 23] on icon at bounding box center [1212, 28] width 15 height 19
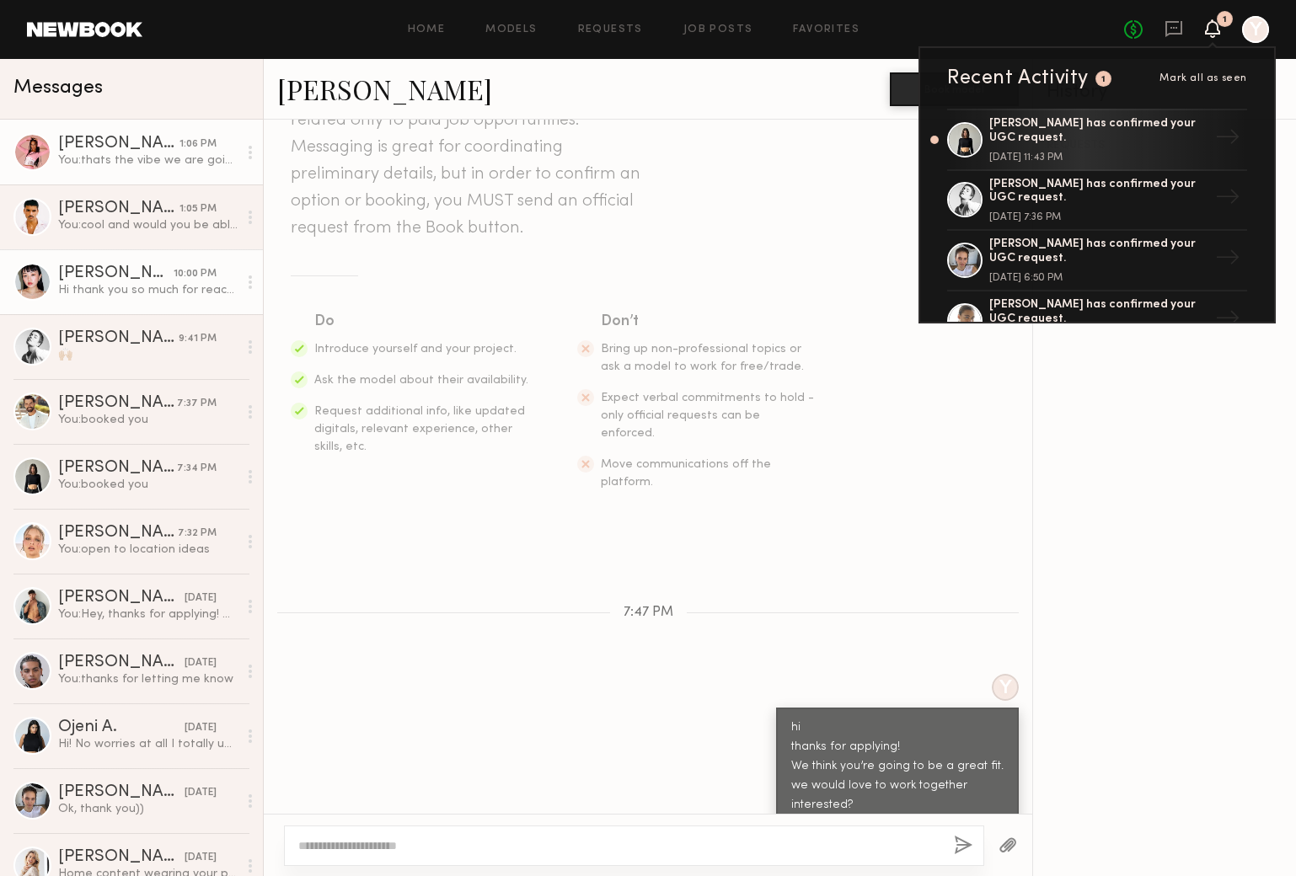
click at [179, 157] on div "You: thats the vibe we are going for - [URL][DOMAIN_NAME]" at bounding box center [147, 160] width 179 height 16
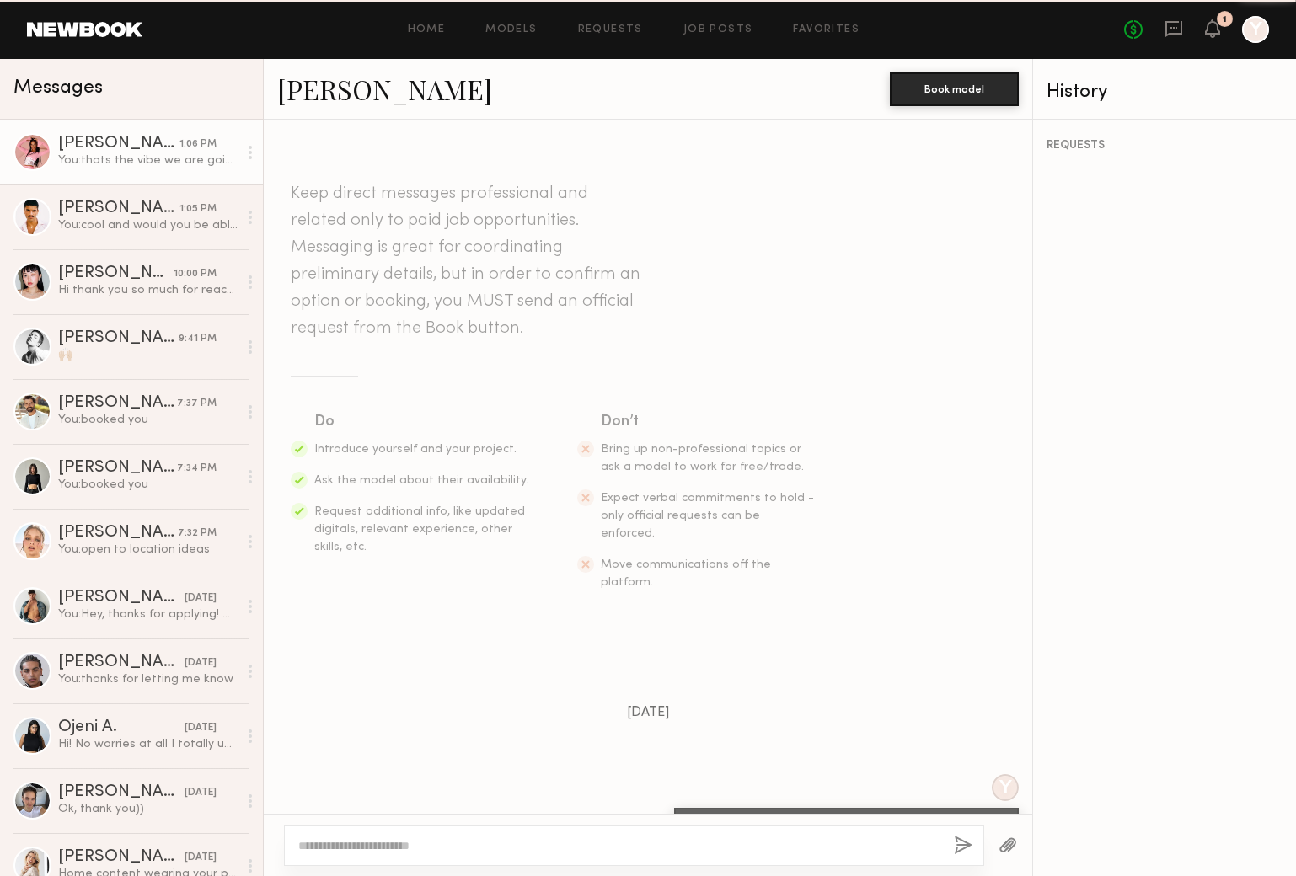
scroll to position [756, 0]
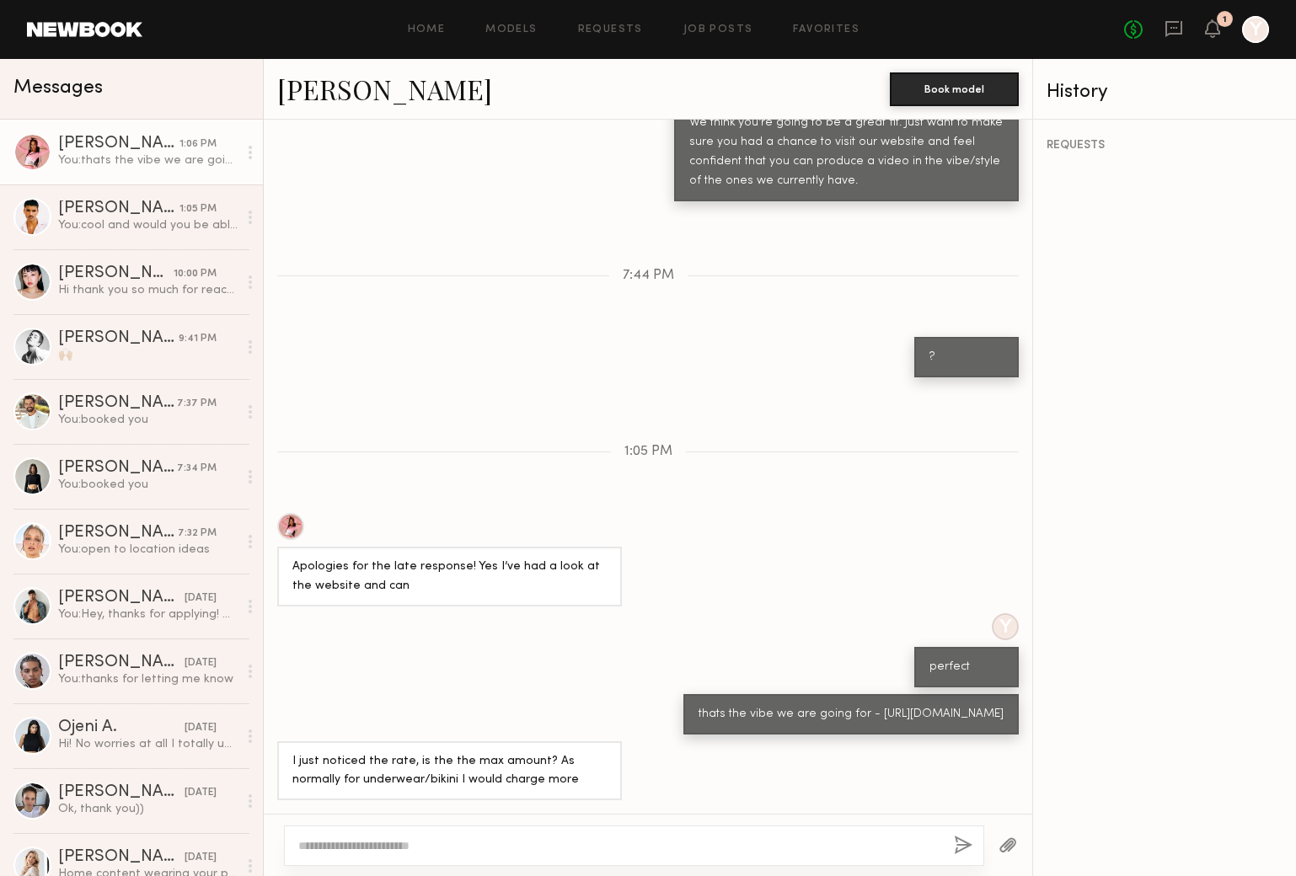
click at [502, 839] on textarea at bounding box center [619, 845] width 642 height 17
click at [497, 833] on div at bounding box center [634, 846] width 700 height 40
click at [494, 834] on div at bounding box center [634, 846] width 700 height 40
click at [416, 852] on textarea at bounding box center [619, 845] width 642 height 17
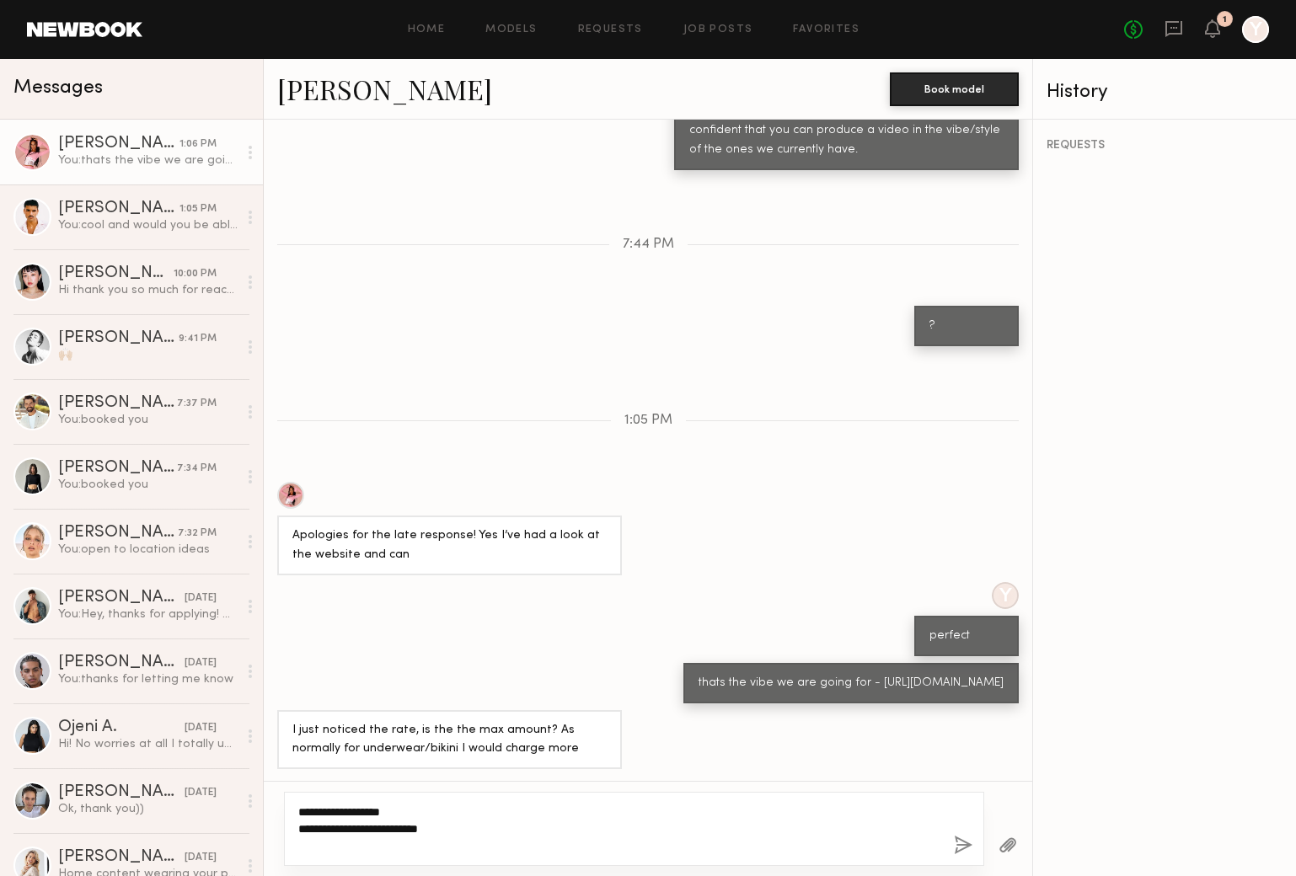
type textarea "**********"
click at [960, 842] on button "button" at bounding box center [963, 846] width 19 height 21
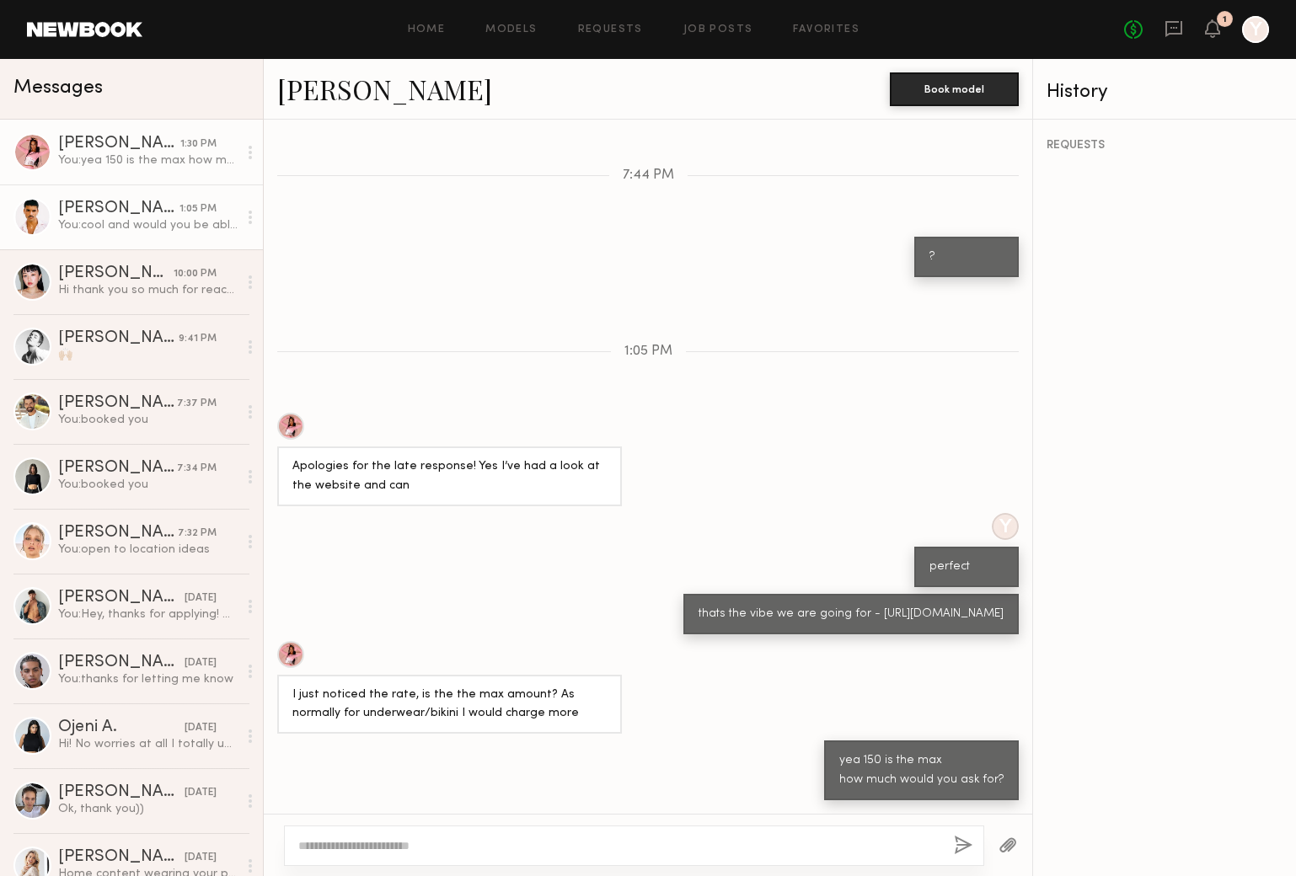
click at [185, 224] on div "You: cool and would you be able to some nice selfis ?" at bounding box center [147, 225] width 179 height 16
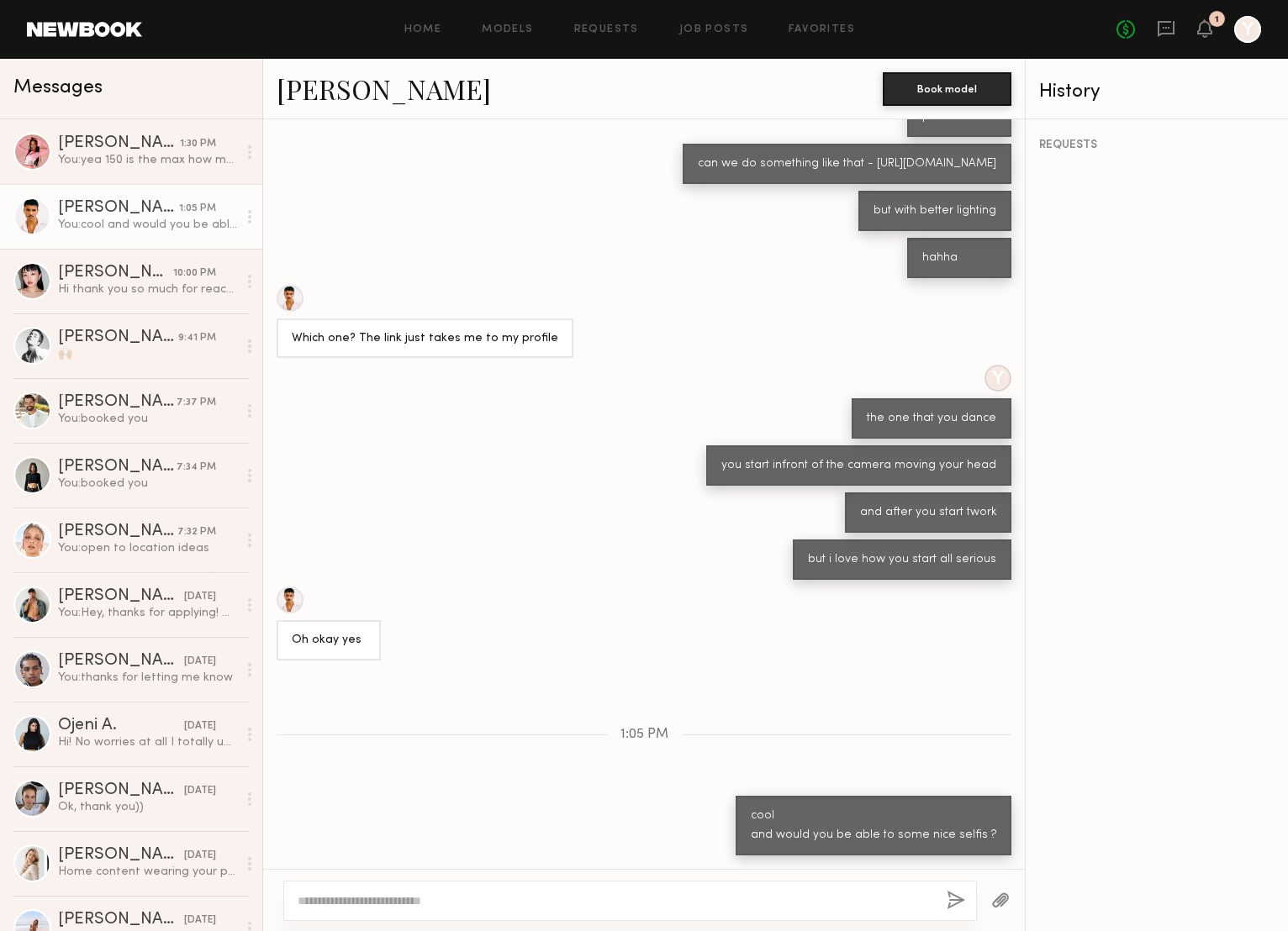
scroll to position [551, 0]
click at [178, 174] on link "[PERSON_NAME] 1:30 PM You: yea 150 is the max how much would you ask for?" at bounding box center [131, 152] width 262 height 65
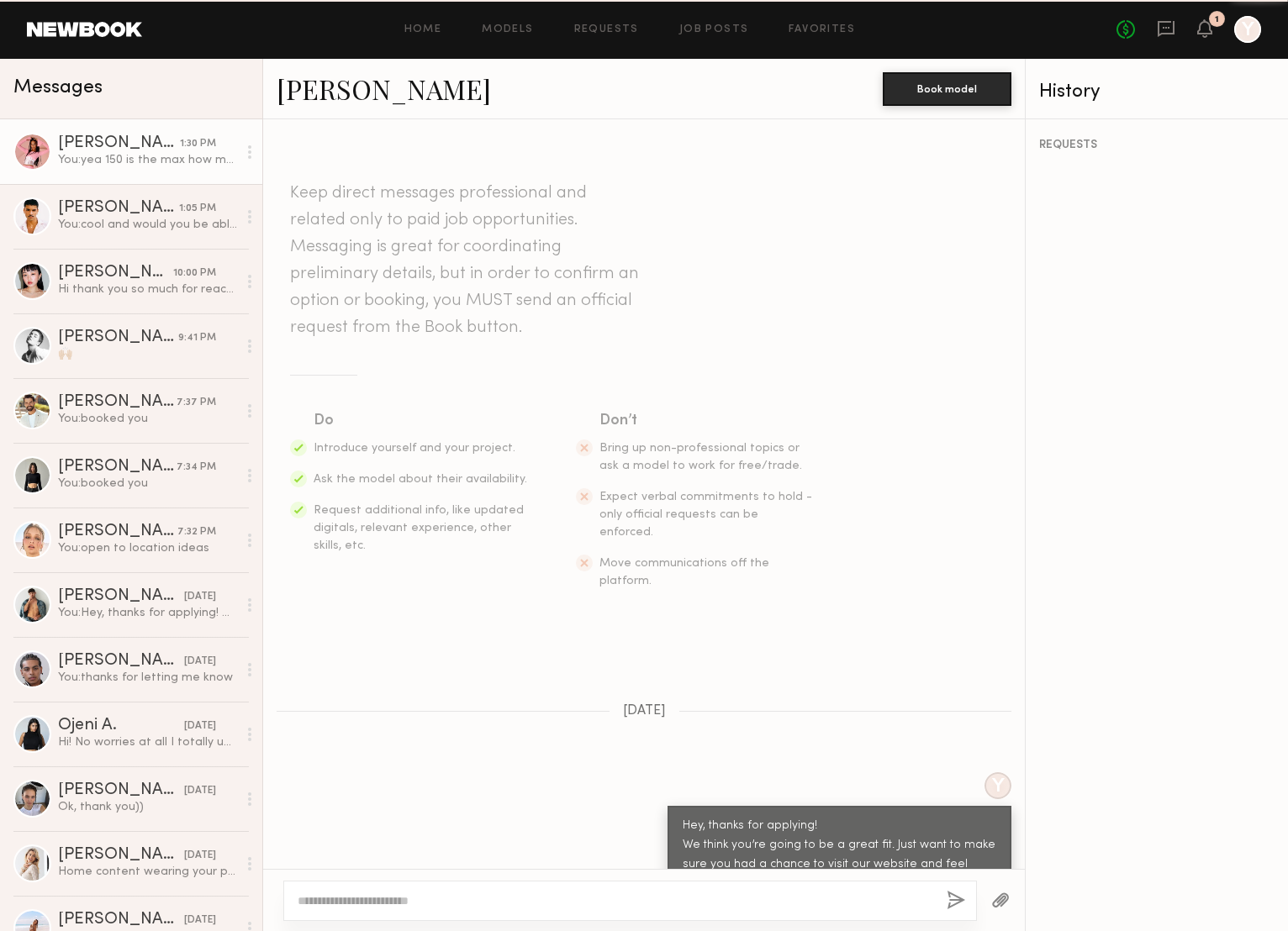
scroll to position [797, 0]
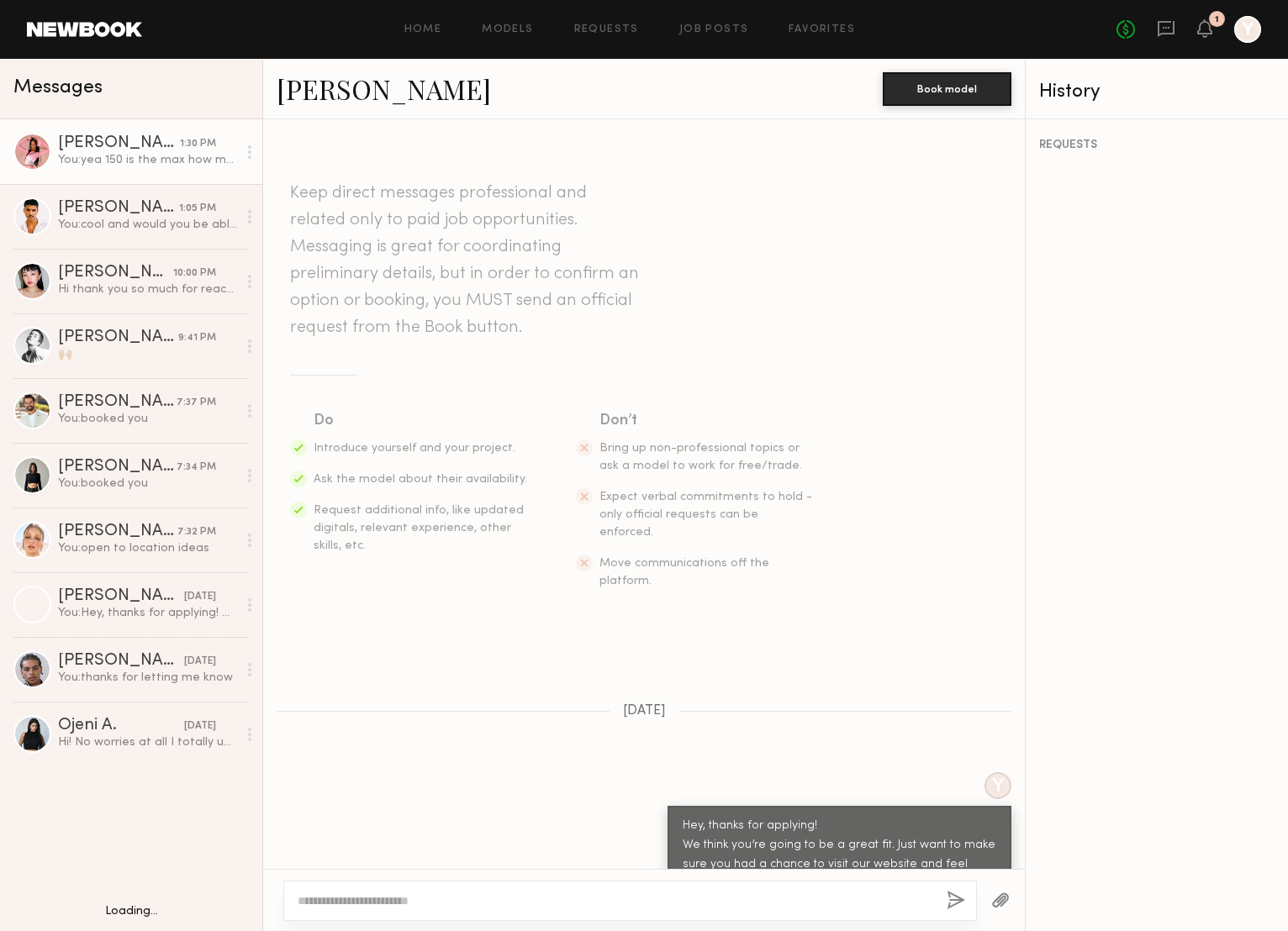
scroll to position [777, 0]
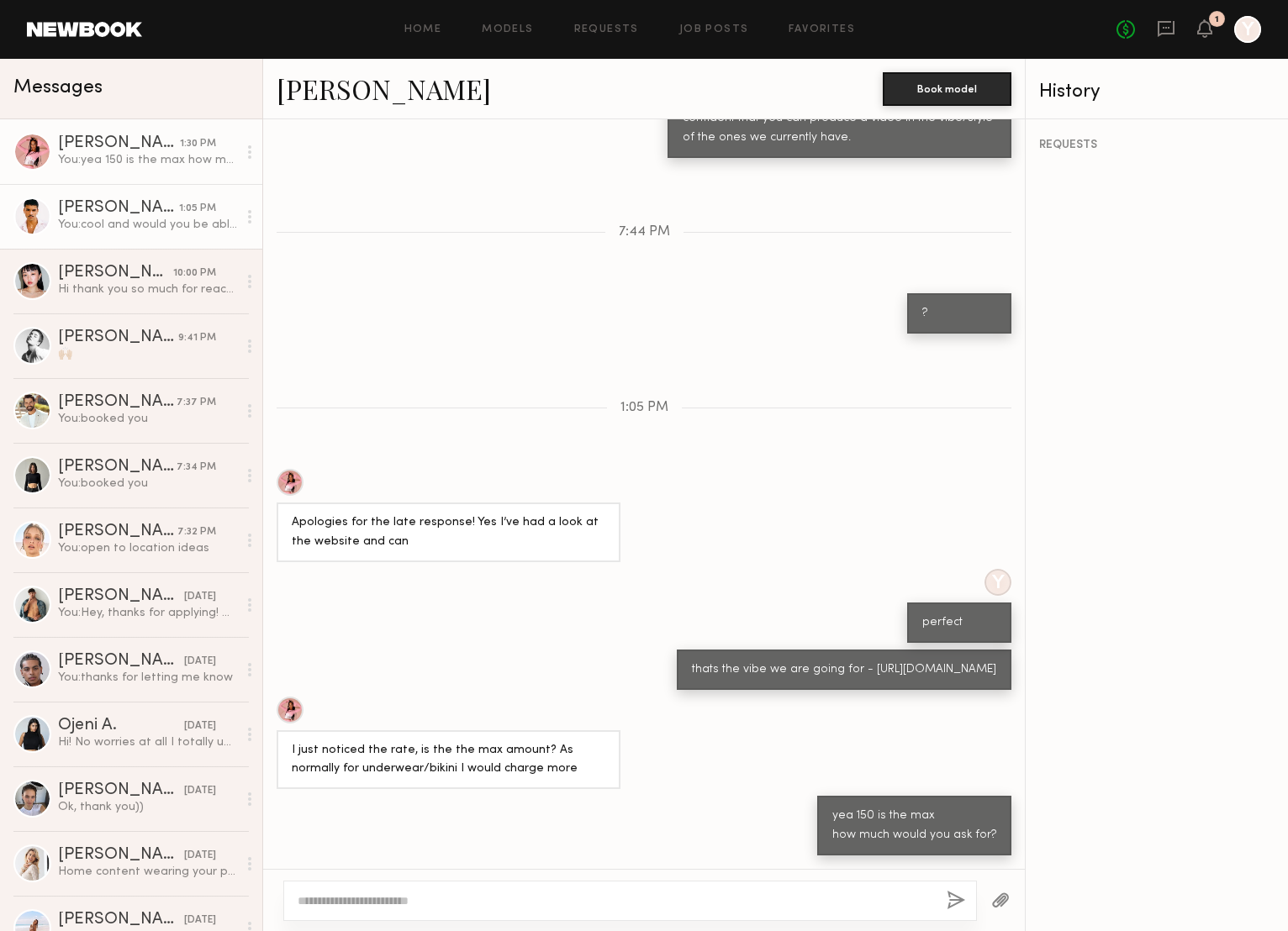
click at [134, 215] on div "[PERSON_NAME]" at bounding box center [118, 208] width 121 height 17
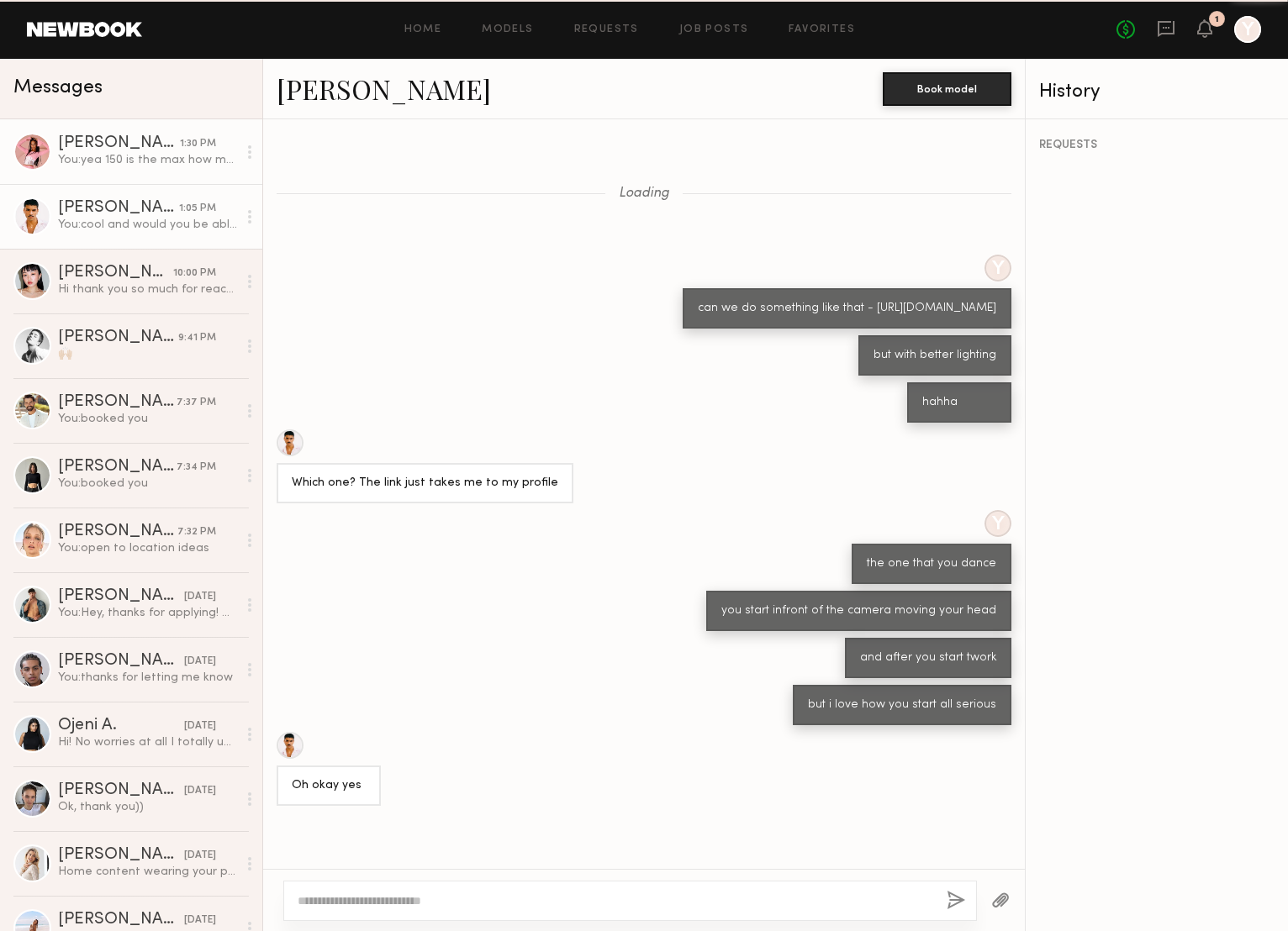
scroll to position [184, 0]
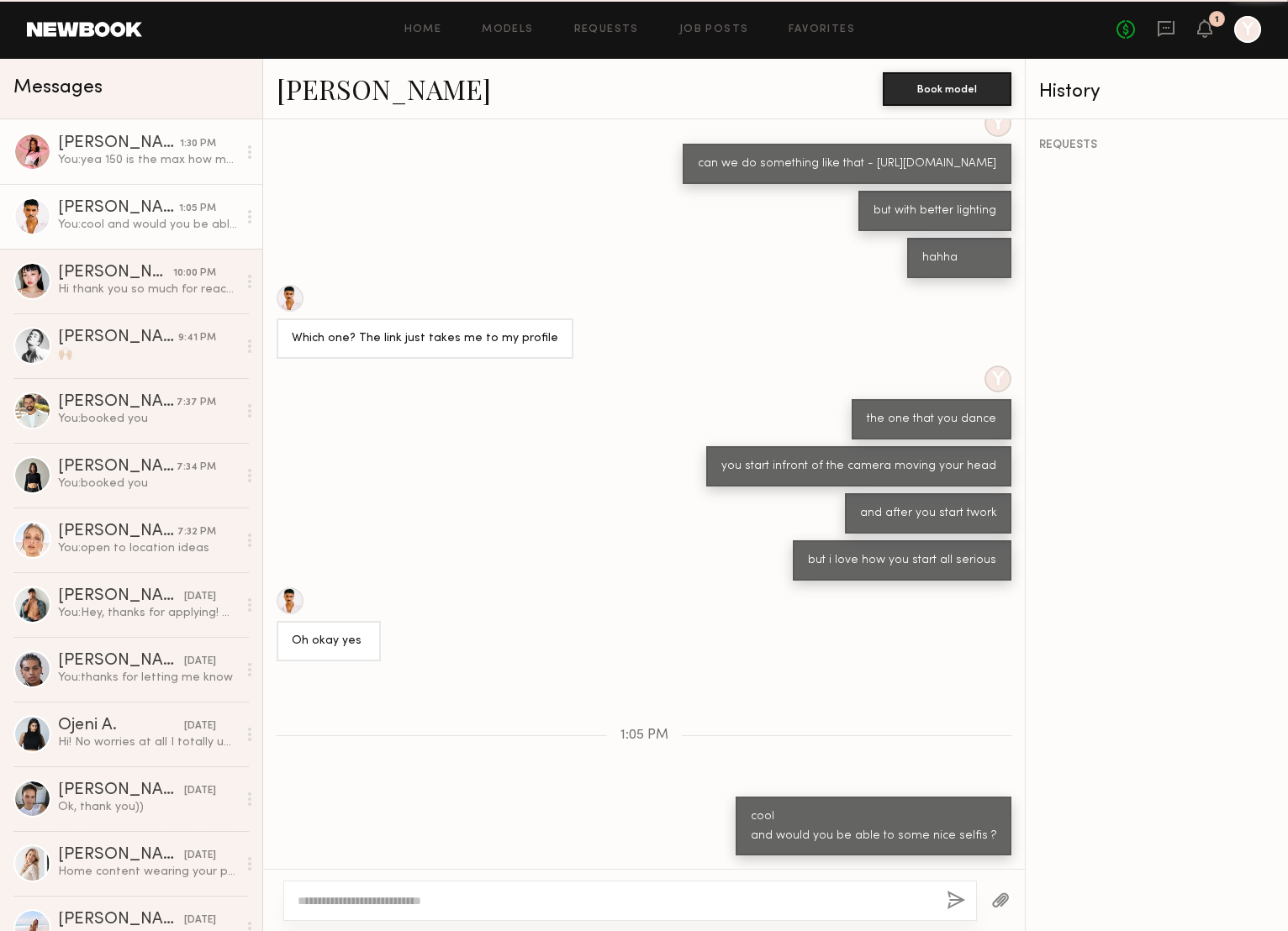
click at [131, 139] on div "[PERSON_NAME]" at bounding box center [119, 144] width 122 height 17
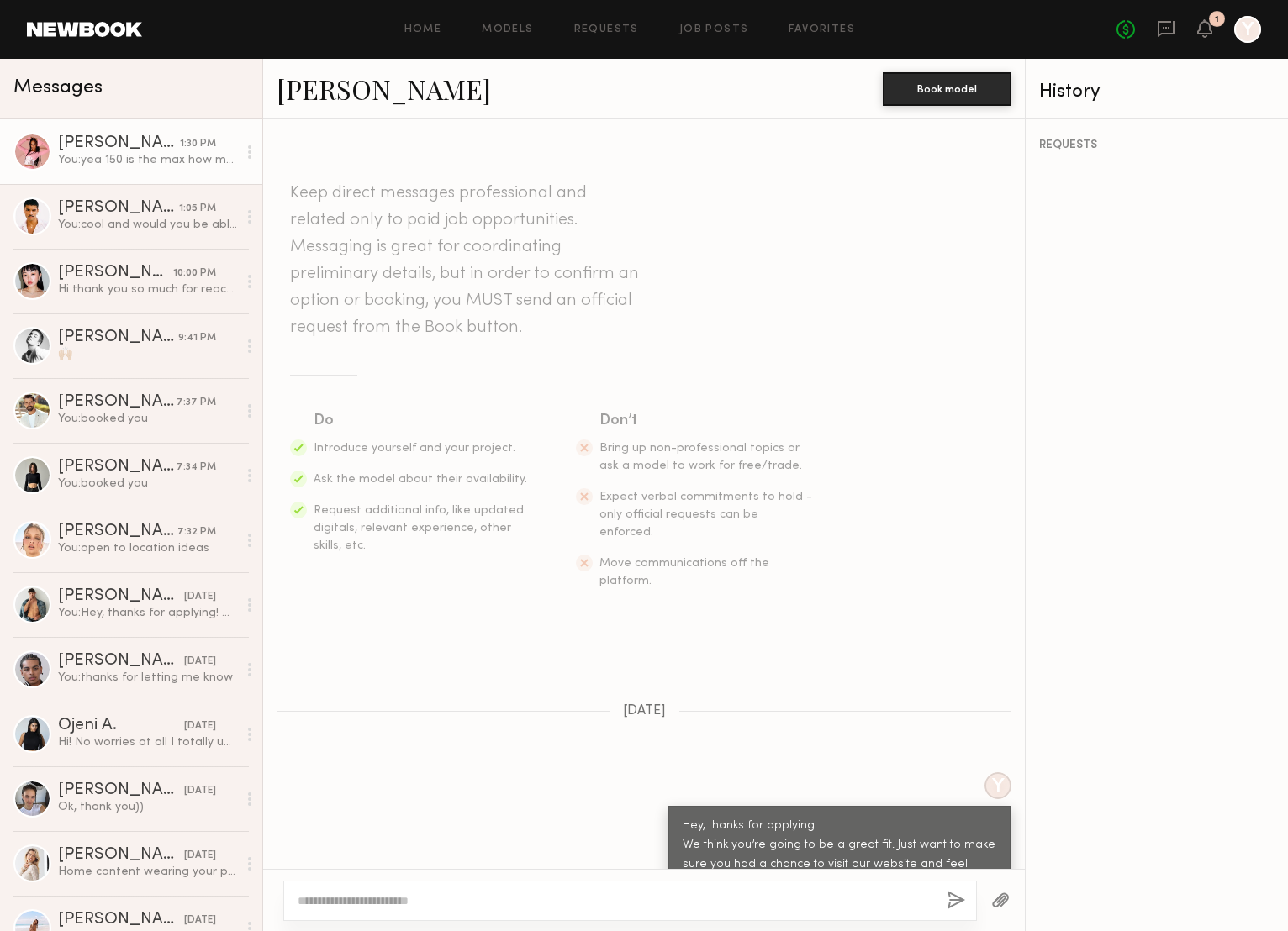
scroll to position [797, 0]
